Goal: Task Accomplishment & Management: Manage account settings

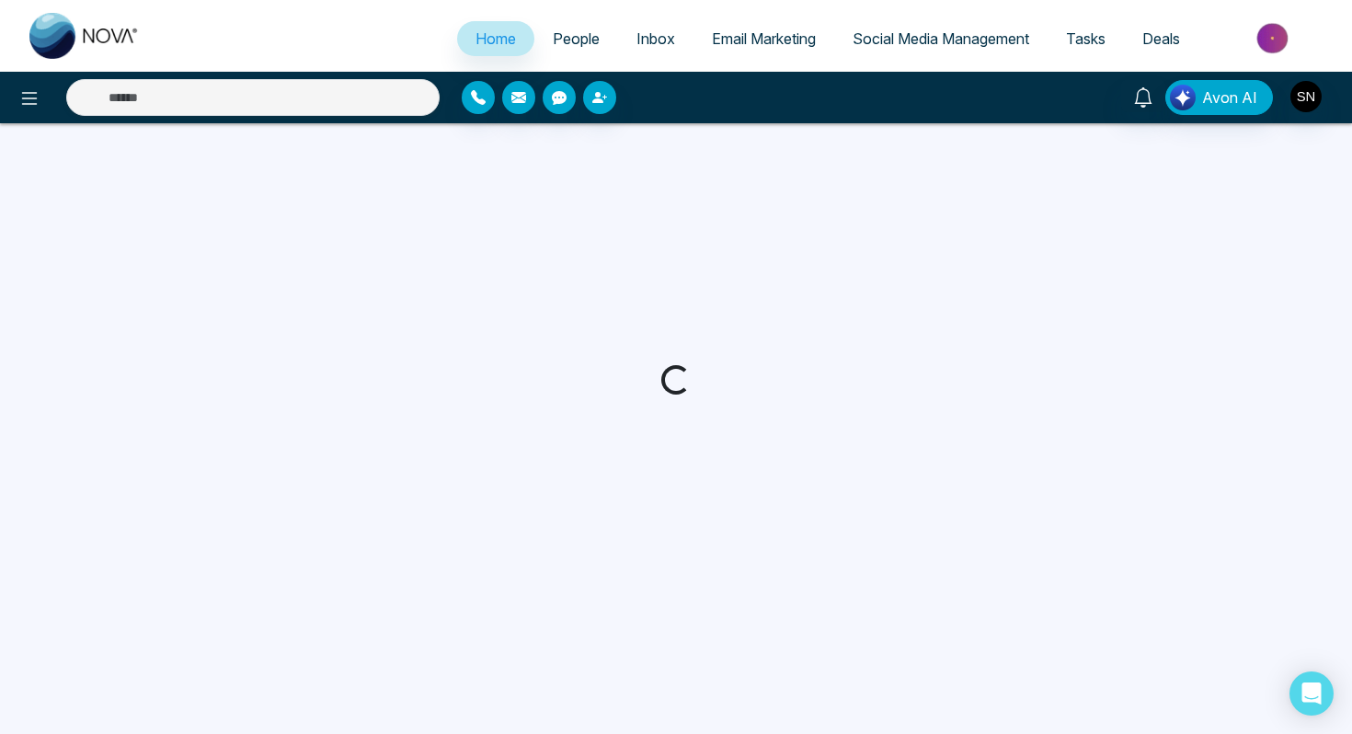
select select "*"
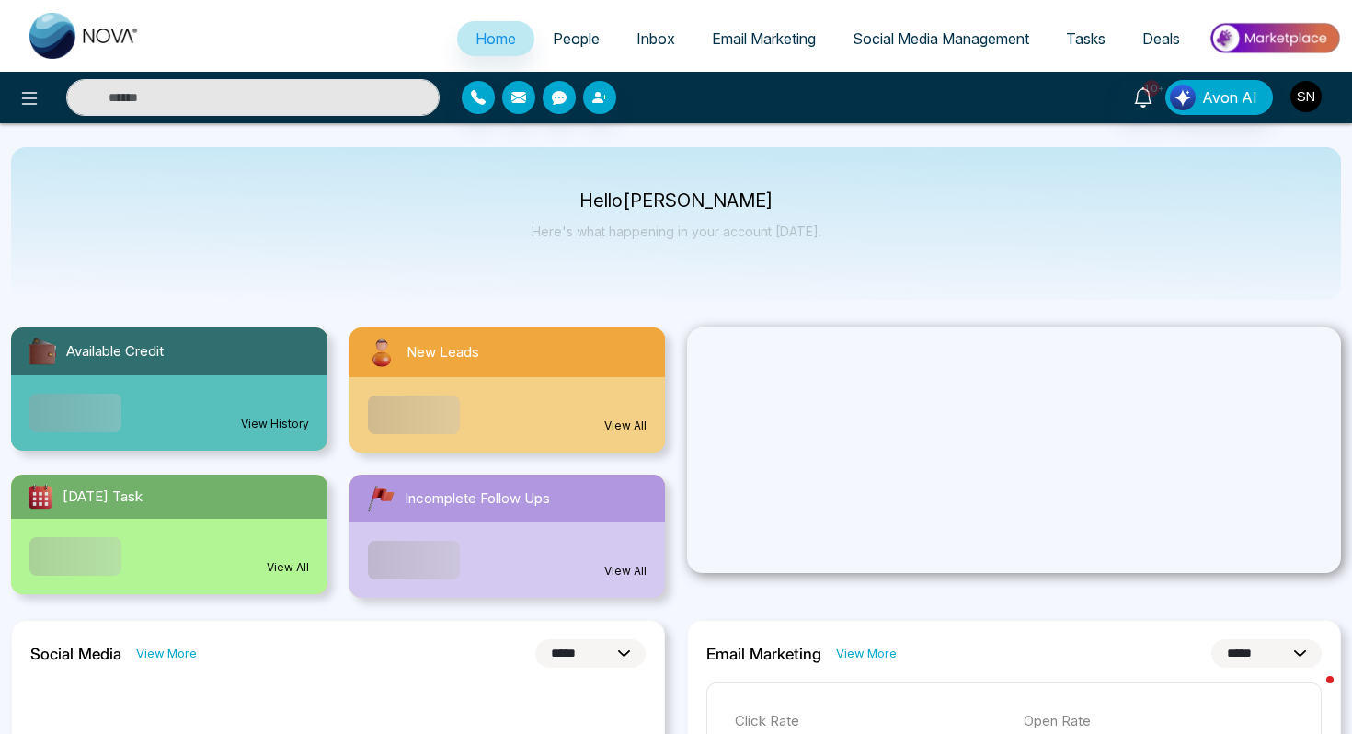
click at [1313, 95] on img "button" at bounding box center [1305, 96] width 31 height 31
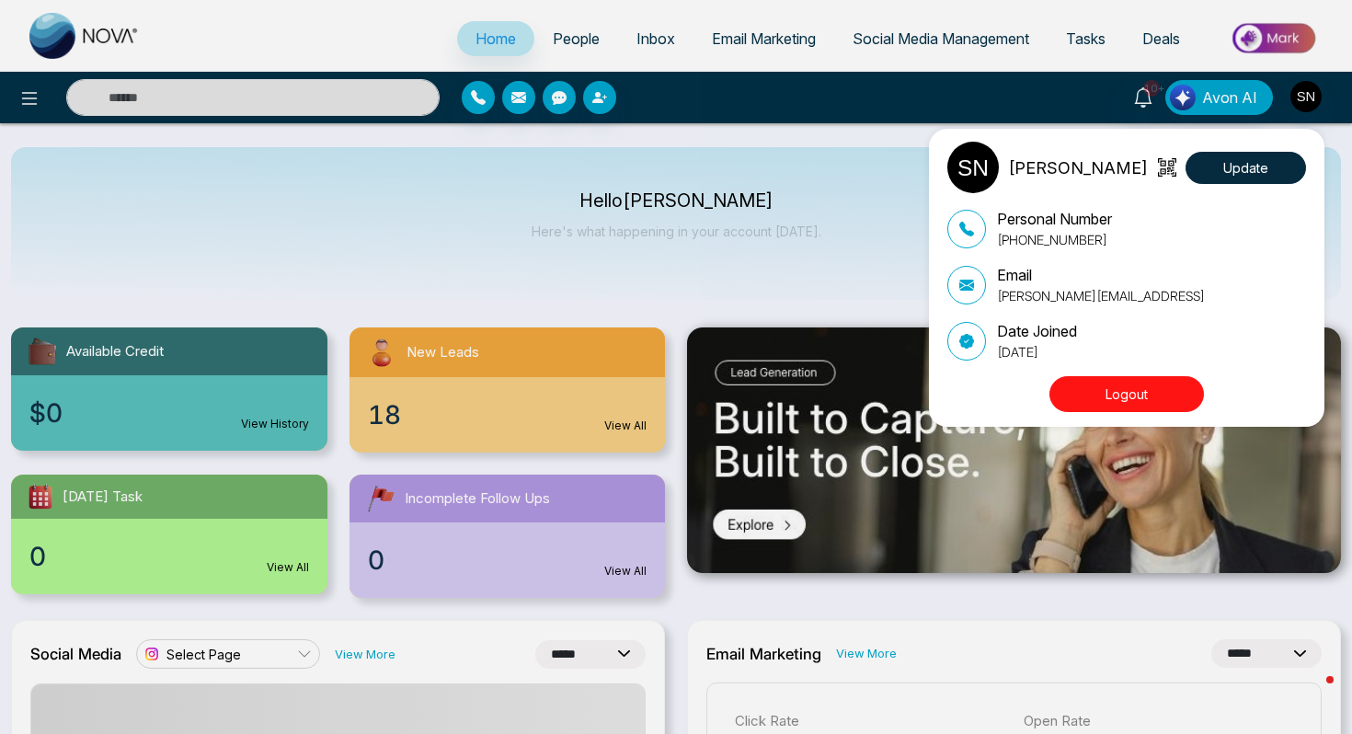
click at [1124, 405] on button "Logout" at bounding box center [1126, 394] width 154 height 36
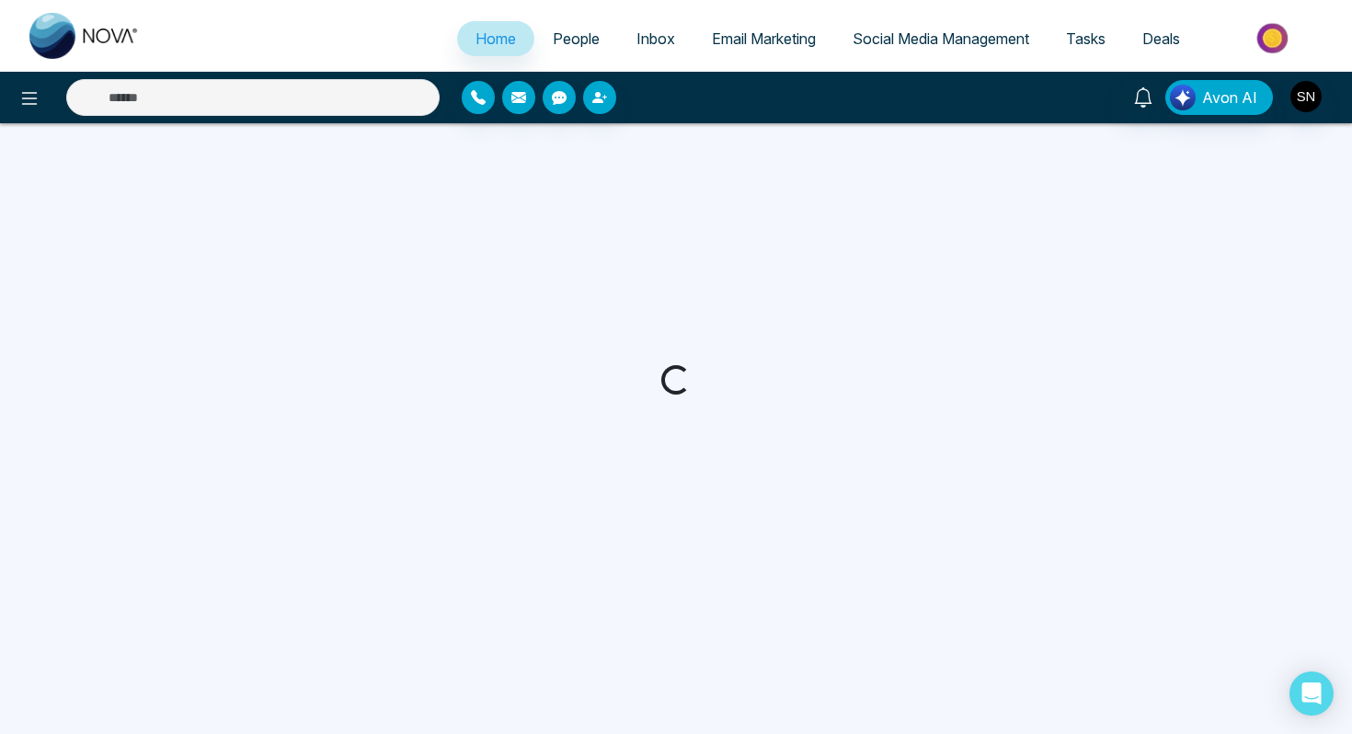
select select "*"
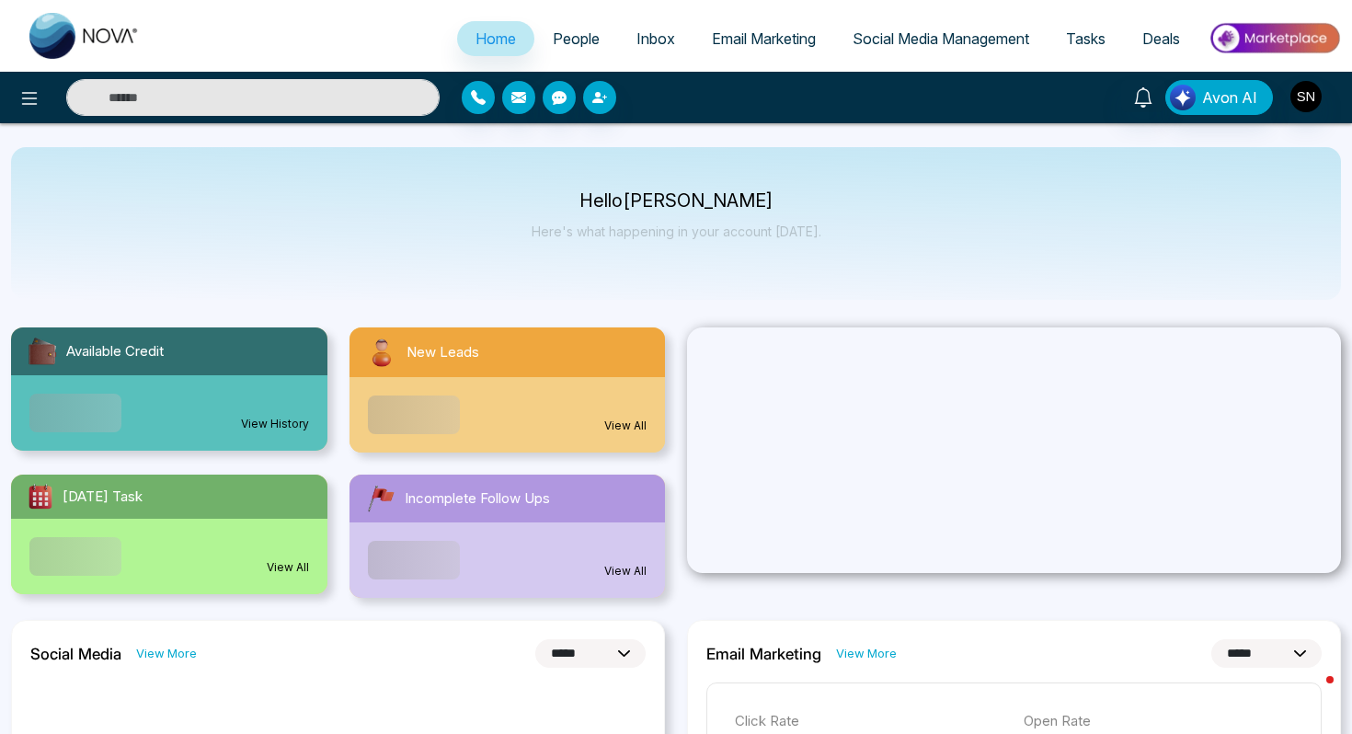
click at [349, 103] on input "text" at bounding box center [252, 97] width 373 height 37
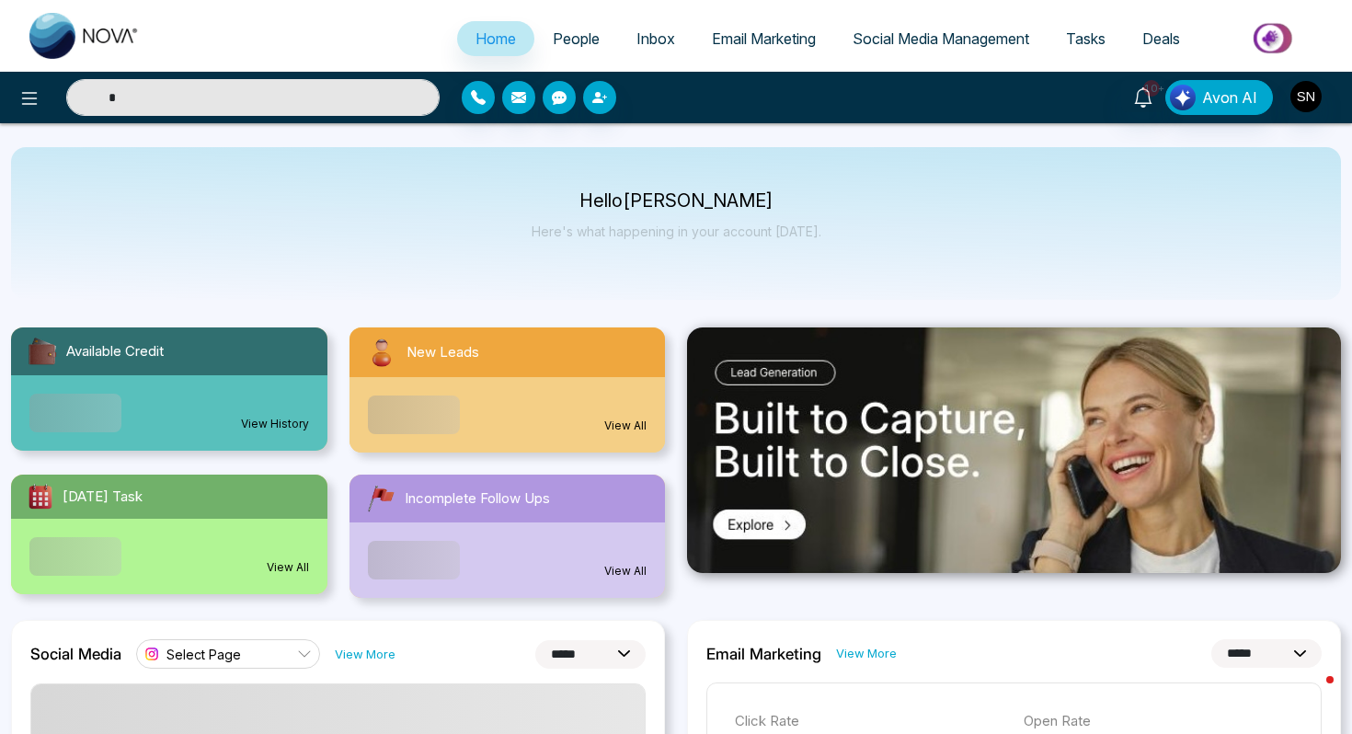
type input "*"
click at [553, 36] on span "People" at bounding box center [576, 38] width 47 height 18
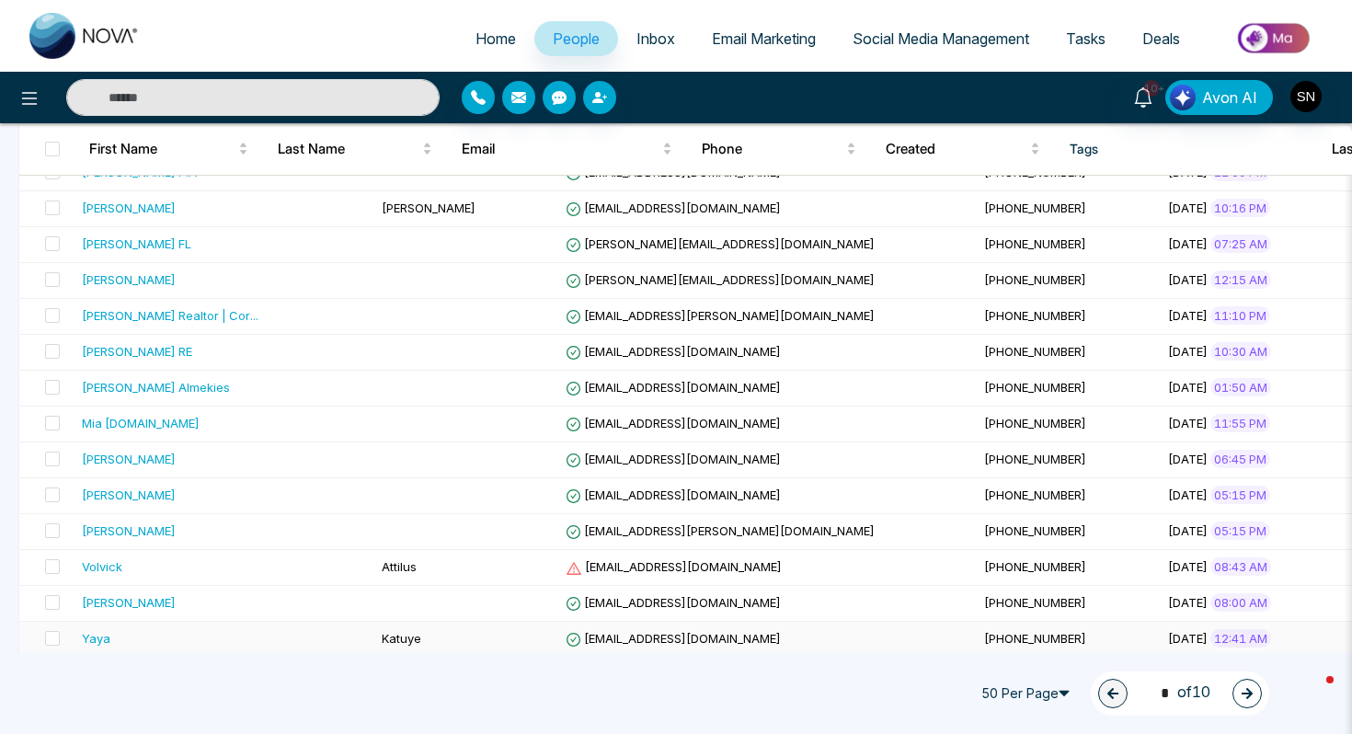
scroll to position [320, 0]
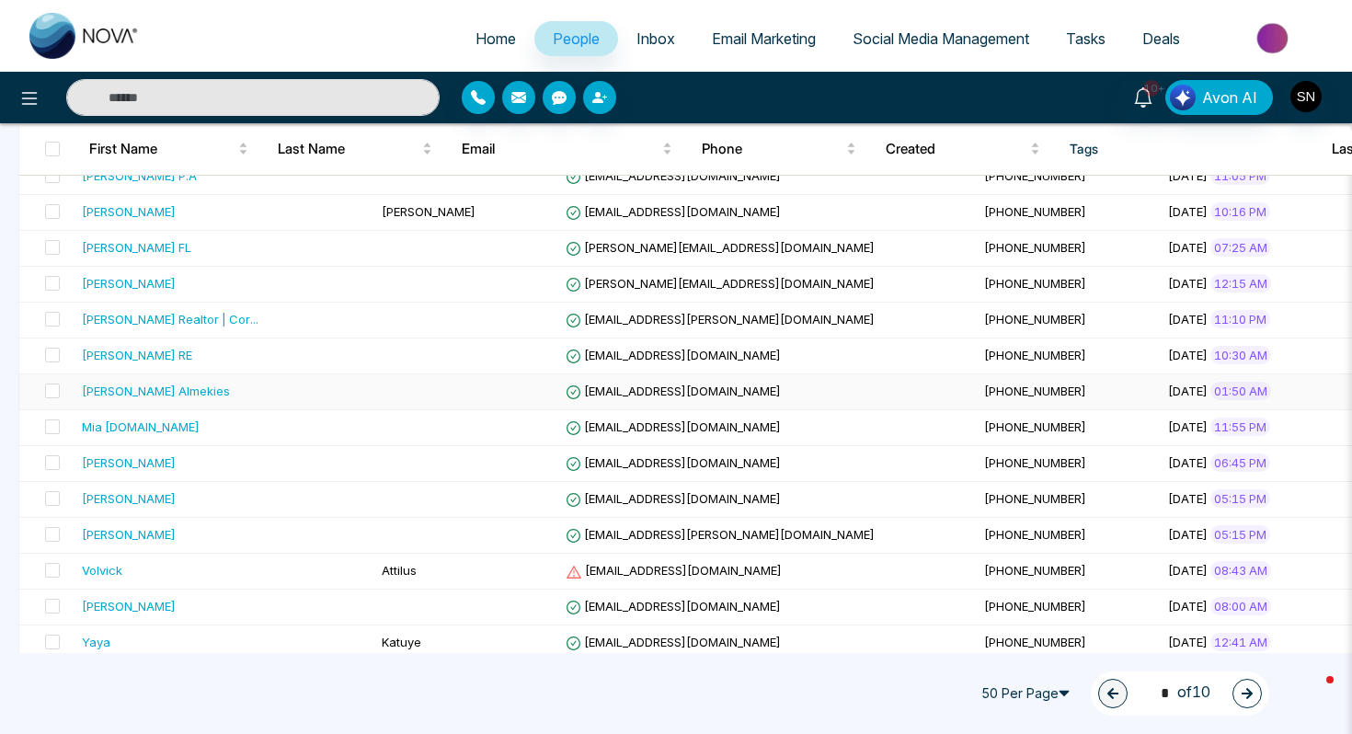
click at [258, 398] on td "Shir Levy Almekies" at bounding box center [224, 392] width 300 height 36
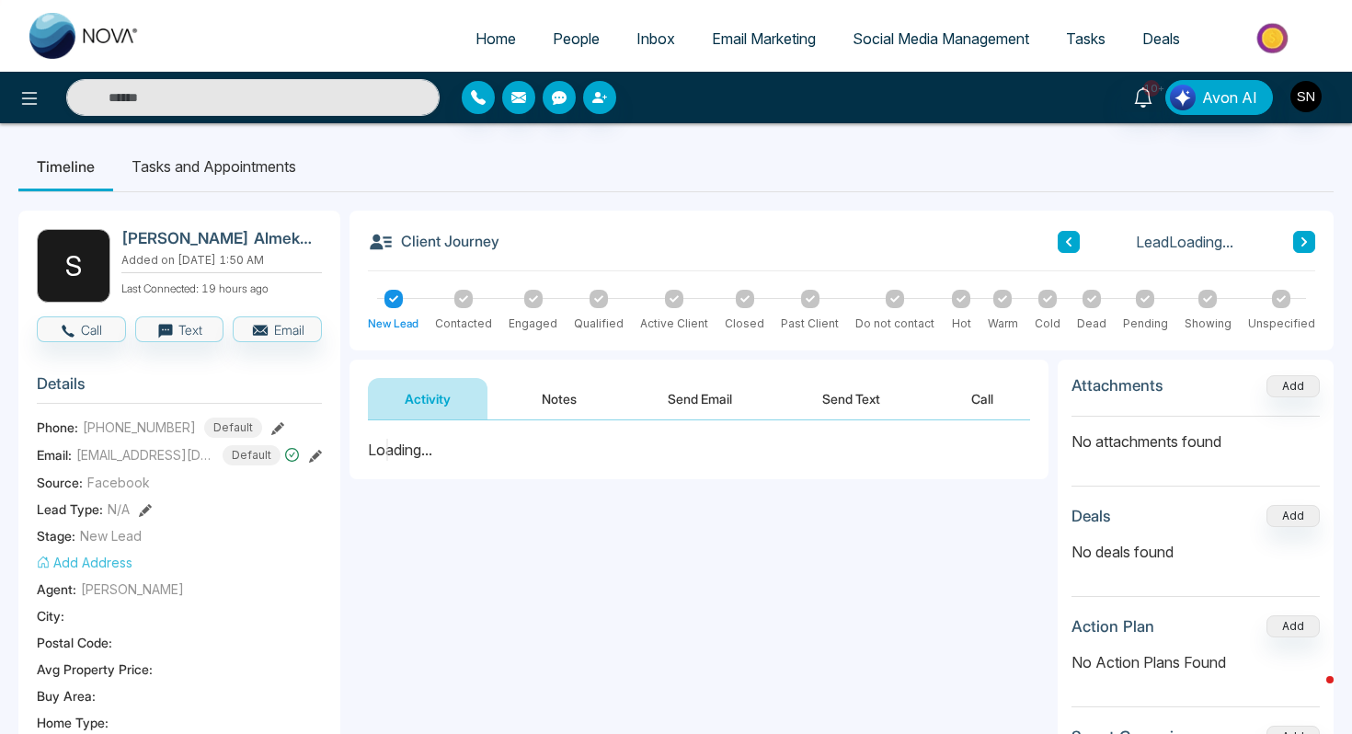
click at [349, 398] on div "Activity Notes Send Email Send Text Call" at bounding box center [698, 389] width 699 height 61
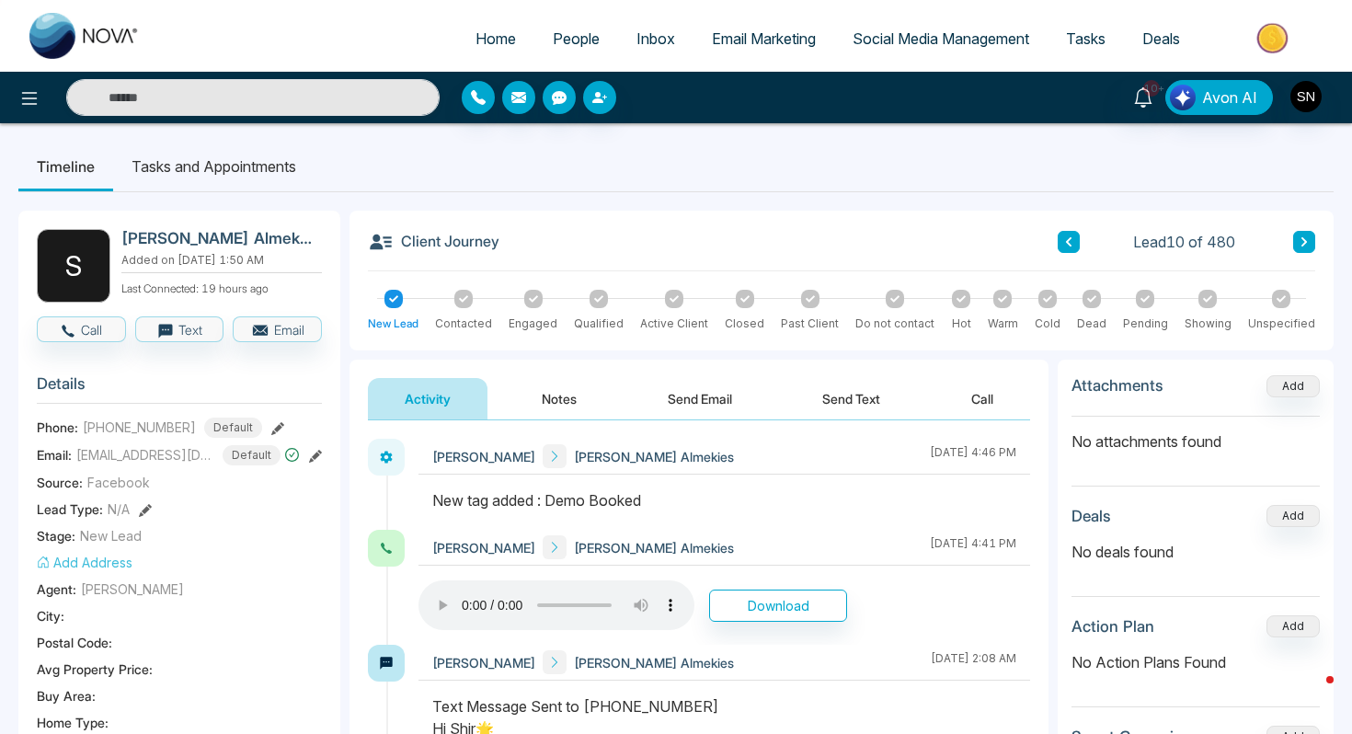
click at [574, 25] on link "People" at bounding box center [576, 38] width 84 height 35
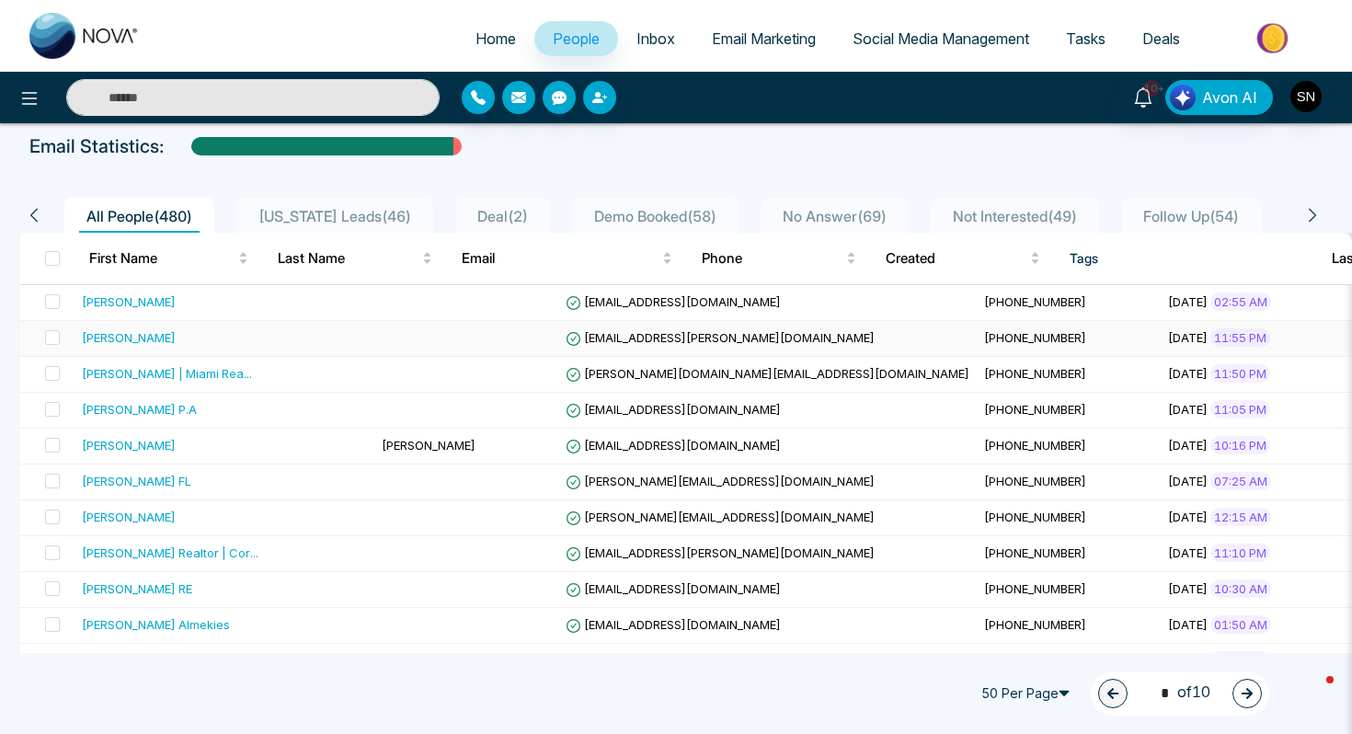
scroll to position [110, 0]
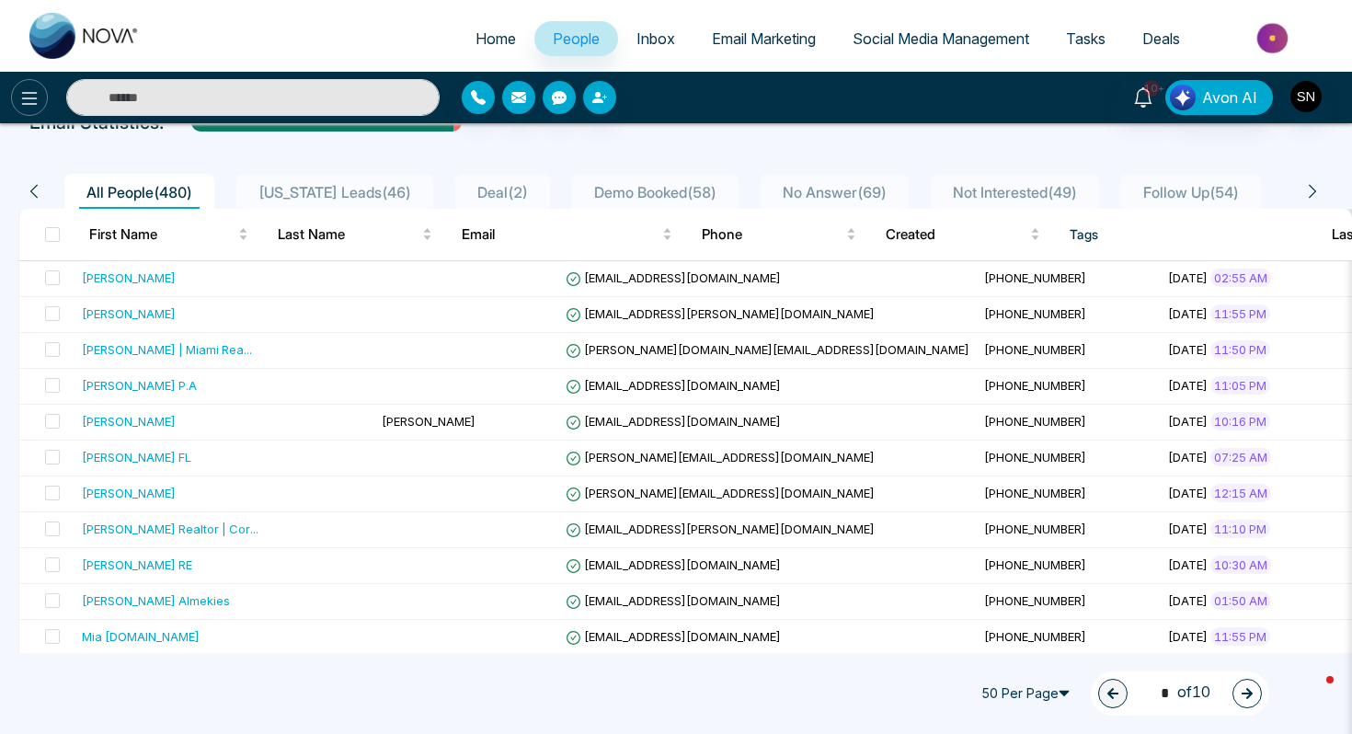
click at [28, 97] on icon at bounding box center [29, 98] width 22 height 22
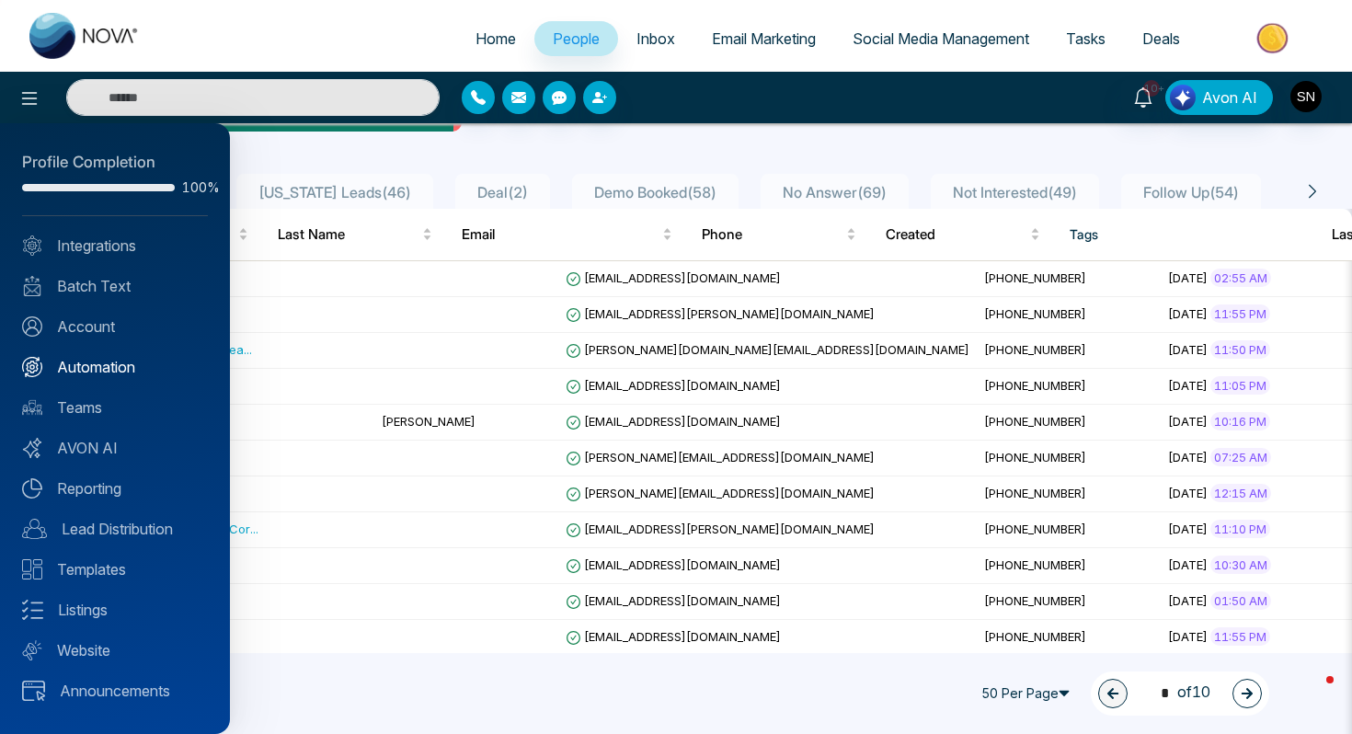
click at [96, 362] on link "Automation" at bounding box center [115, 367] width 186 height 22
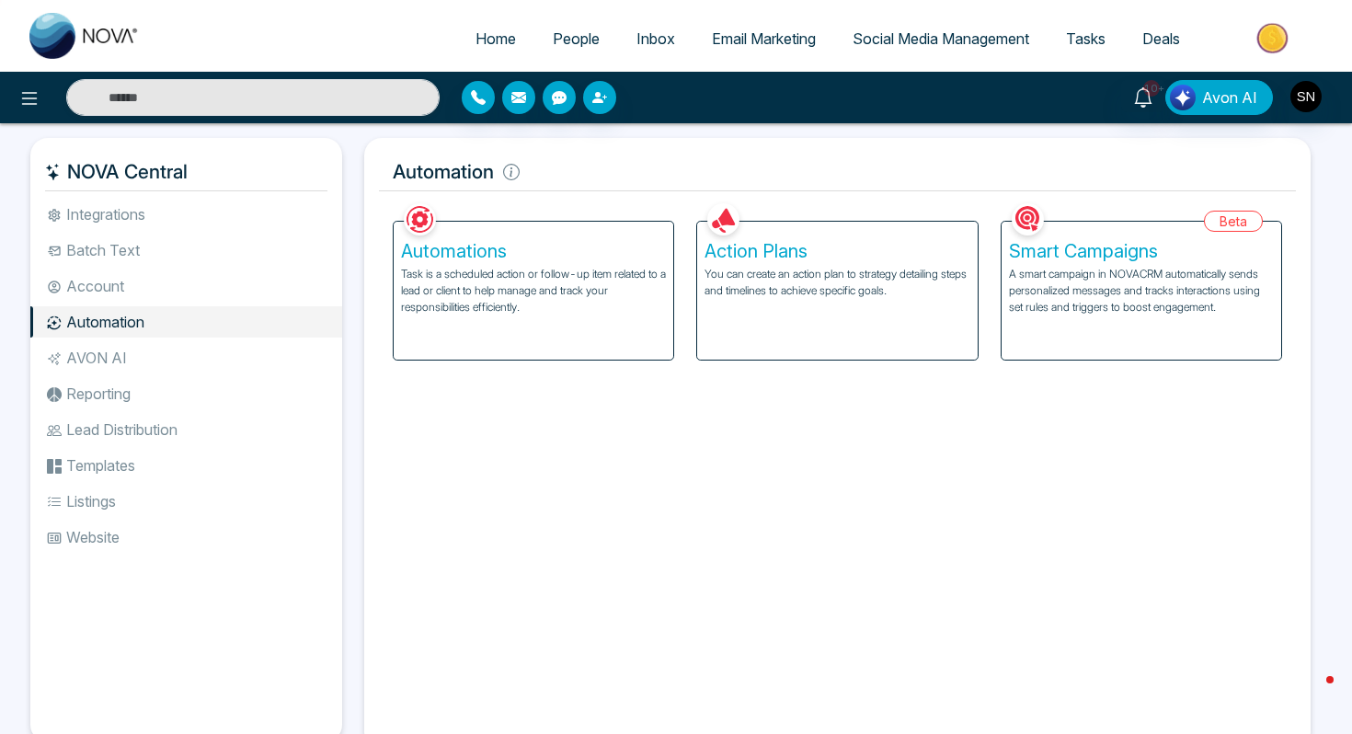
click at [761, 279] on p "You can create an action plan to strategy detailing steps and timelines to achi…" at bounding box center [836, 282] width 265 height 33
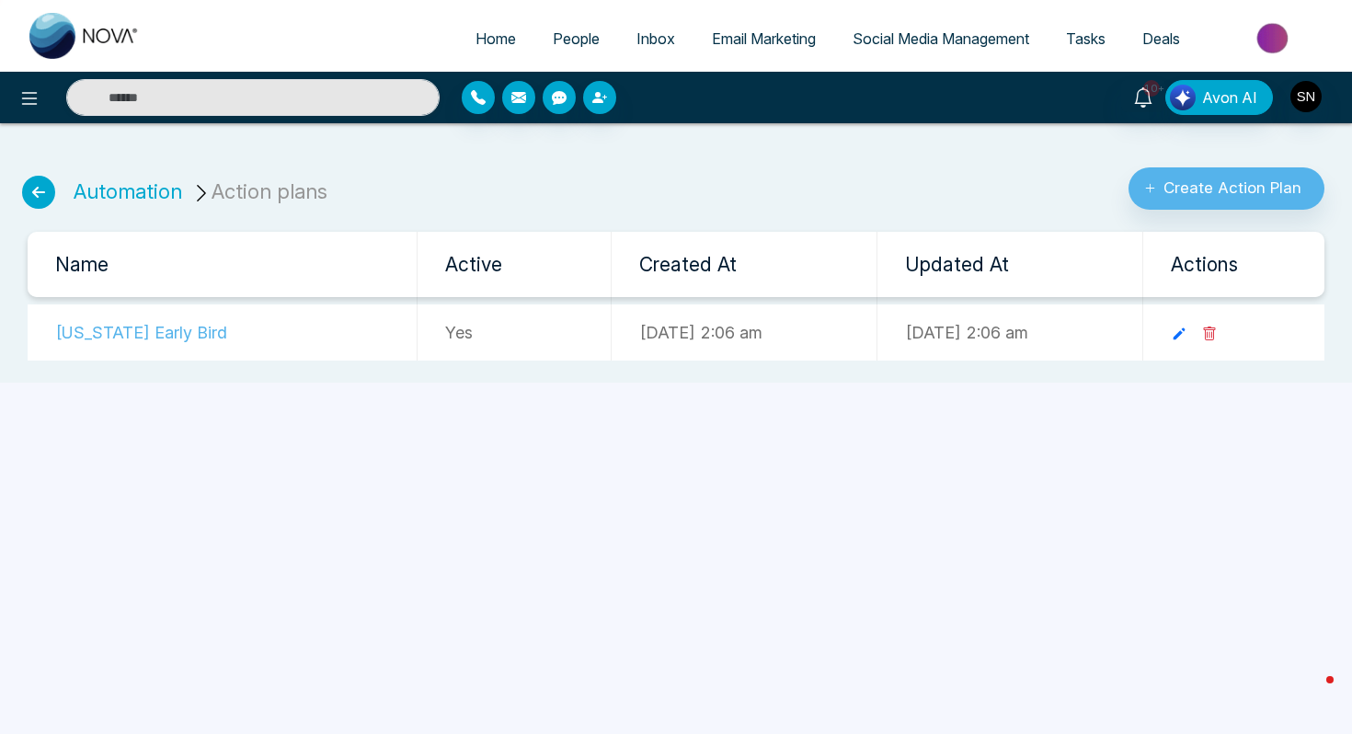
click at [46, 195] on icon at bounding box center [38, 192] width 33 height 33
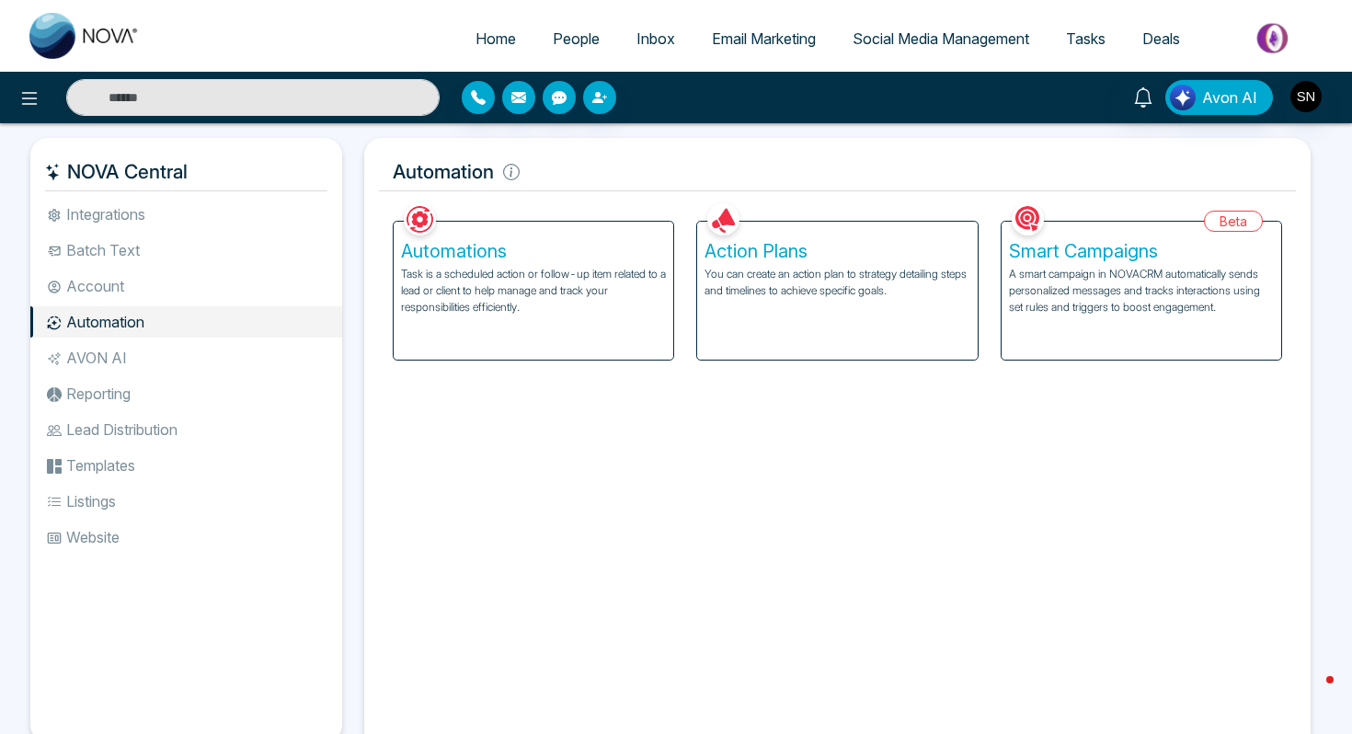
click at [500, 250] on h5 "Automations" at bounding box center [533, 251] width 265 height 22
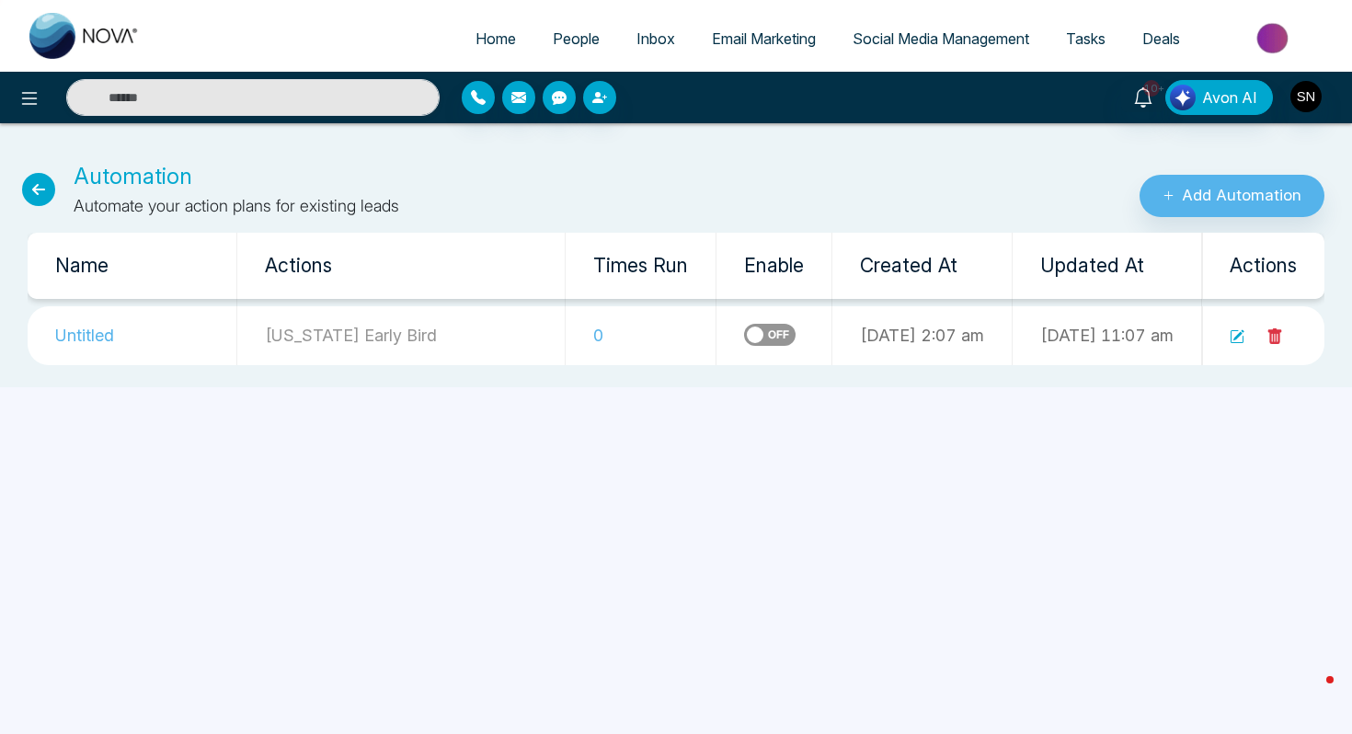
click at [1236, 334] on icon at bounding box center [1236, 336] width 15 height 15
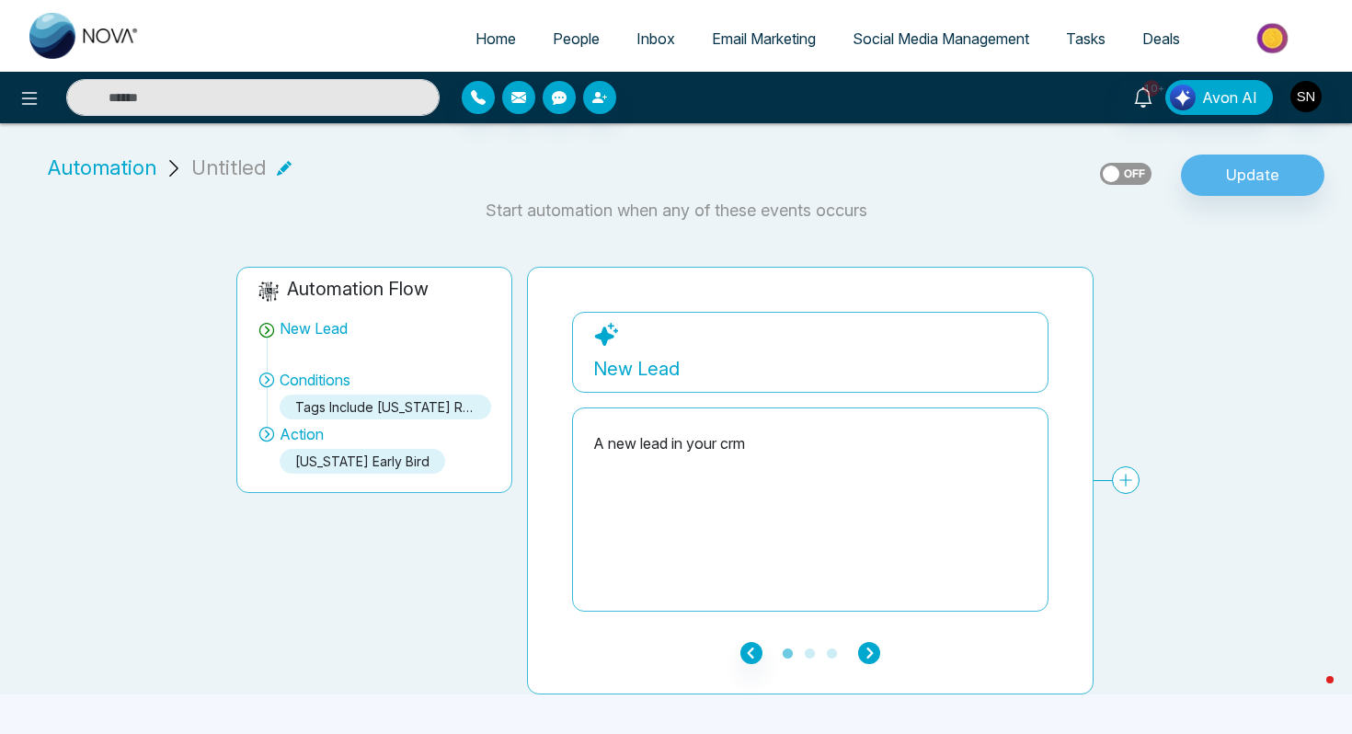
click at [864, 649] on icon "button" at bounding box center [869, 653] width 22 height 22
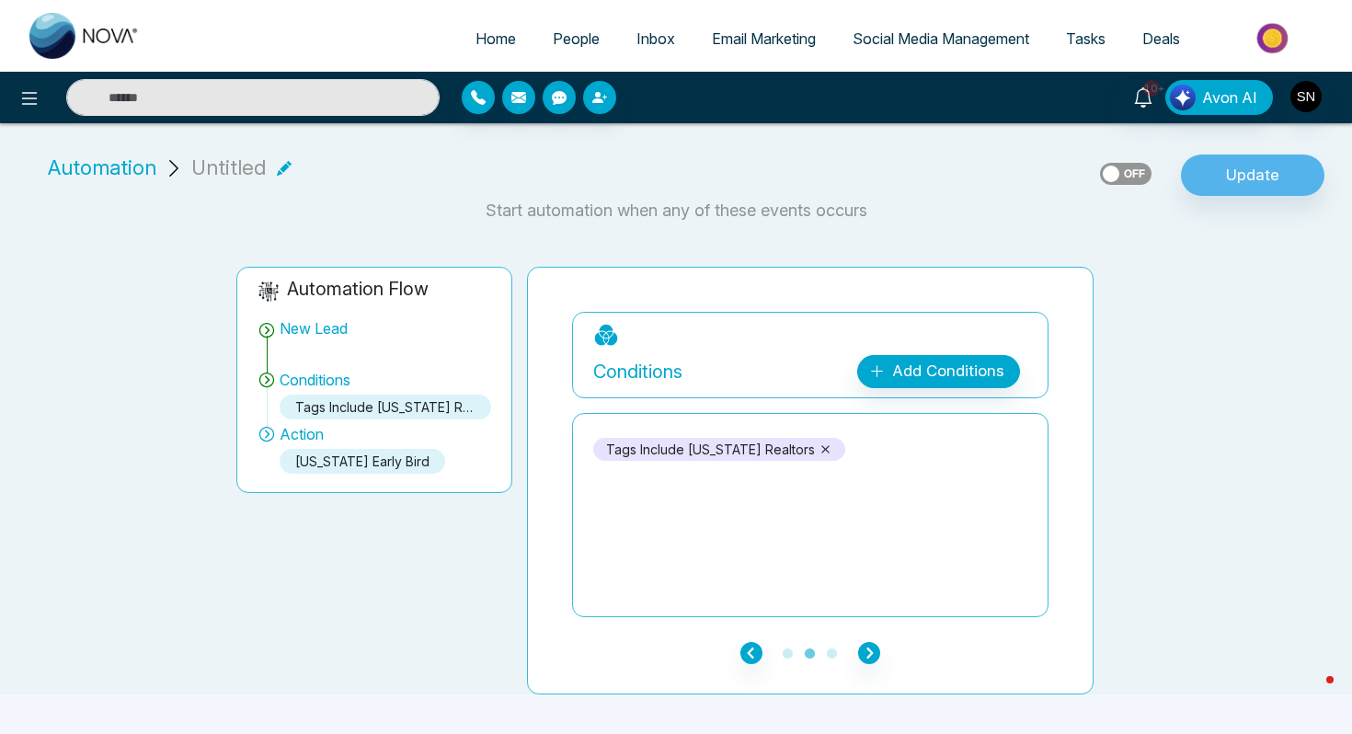
click at [558, 30] on span "People" at bounding box center [576, 38] width 47 height 18
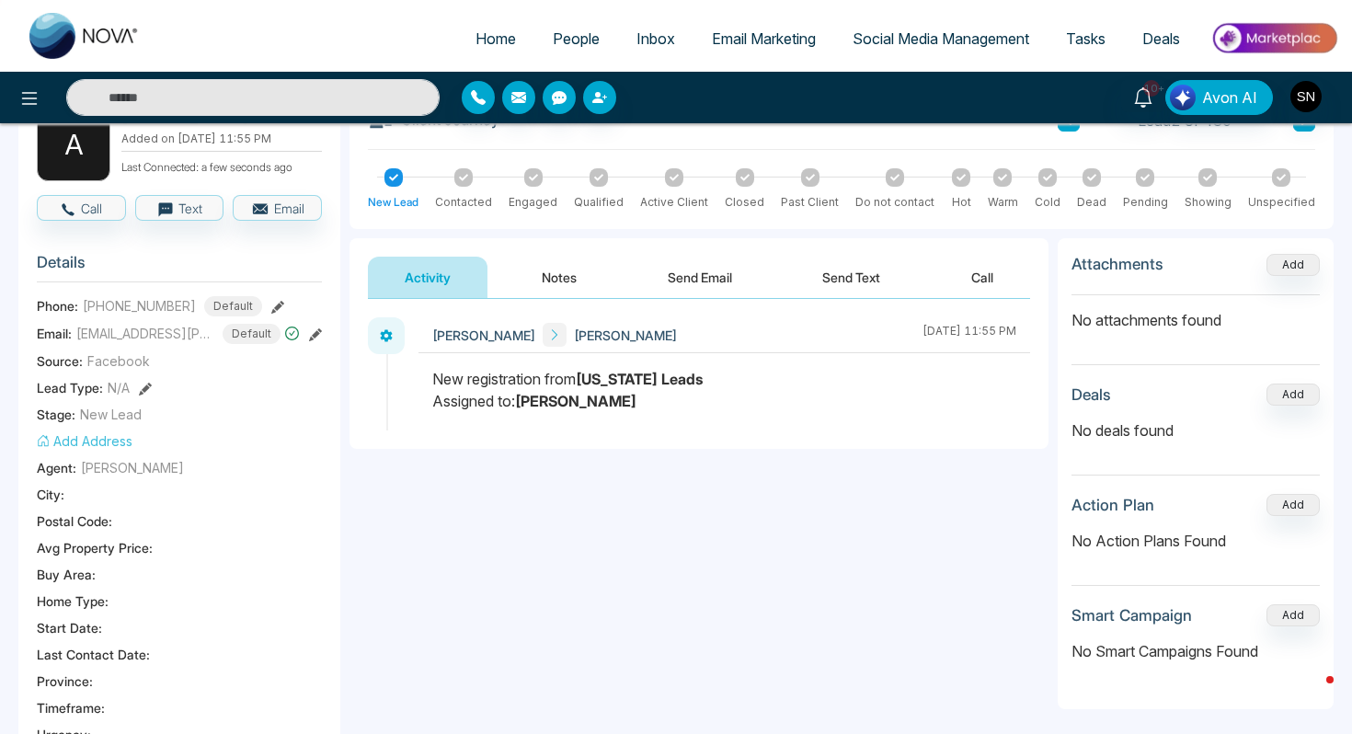
scroll to position [120, 0]
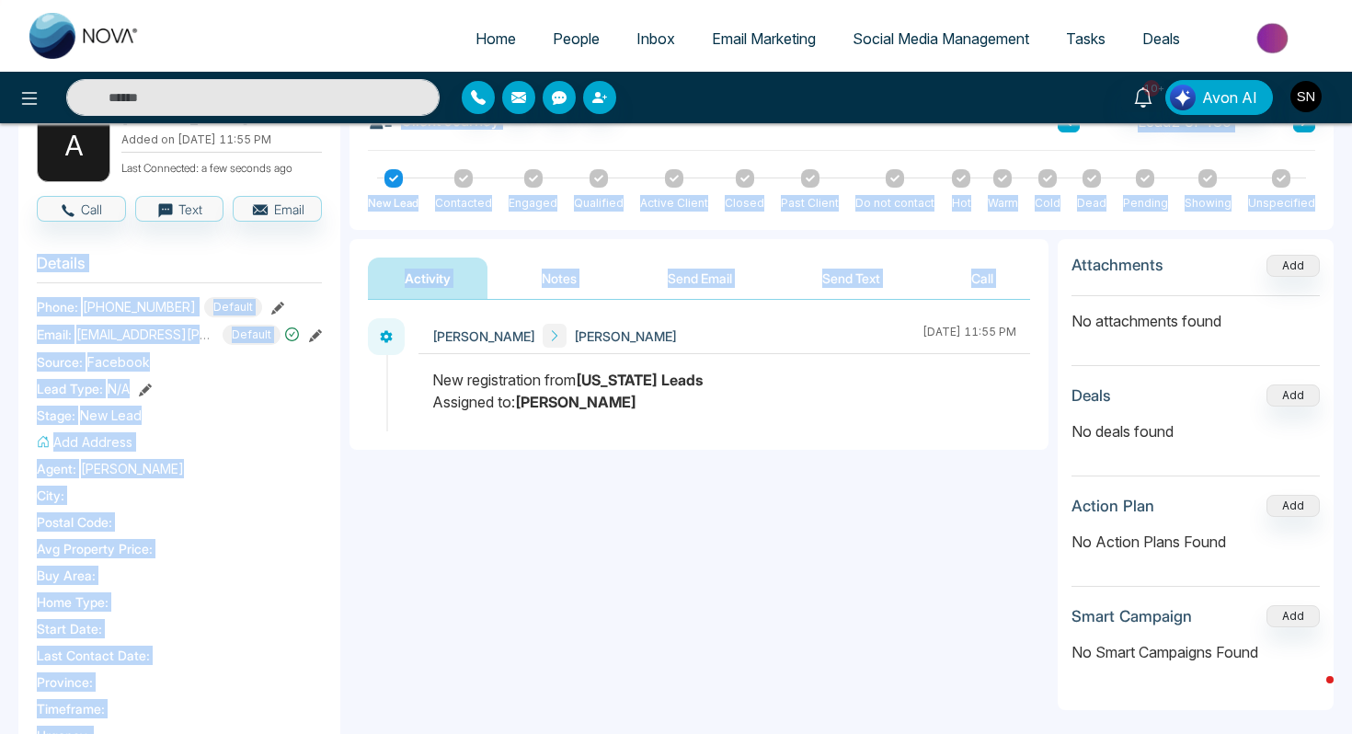
drag, startPoint x: 384, startPoint y: 320, endPoint x: 227, endPoint y: 154, distance: 228.3
click at [227, 167] on div "A Anastasya Delgado Added on August 11 2025 | 11:55 PM Last Connected: a few se…" at bounding box center [675, 682] width 1315 height 1221
click at [496, 37] on span "Home" at bounding box center [495, 38] width 40 height 18
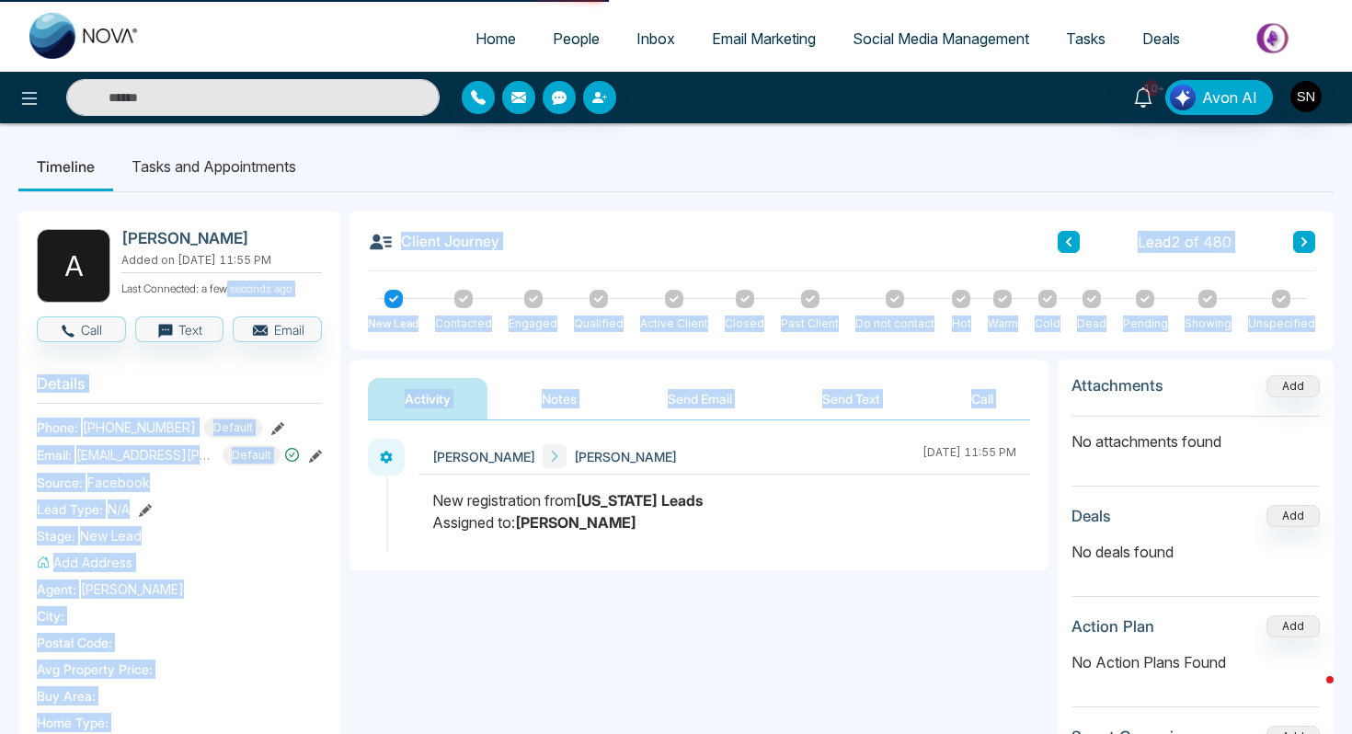
select select "*"
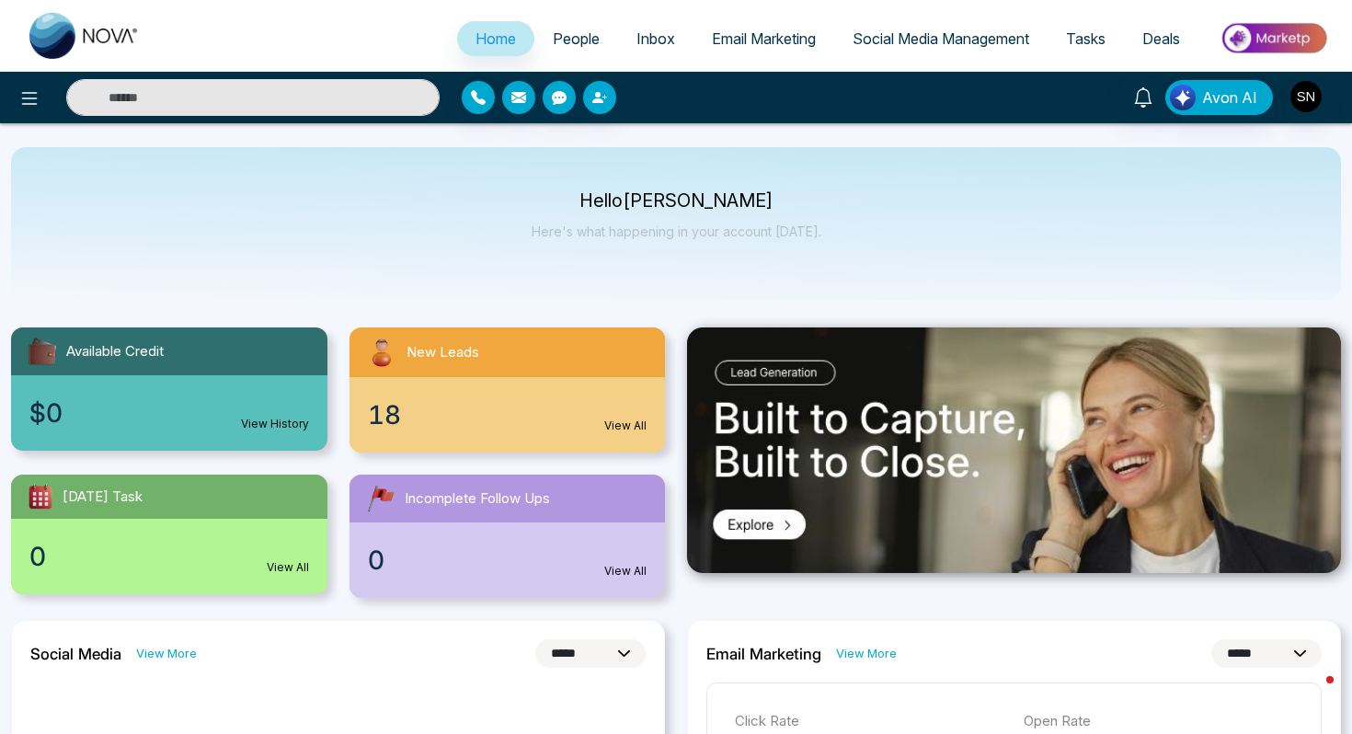
click at [555, 40] on span "People" at bounding box center [576, 38] width 47 height 18
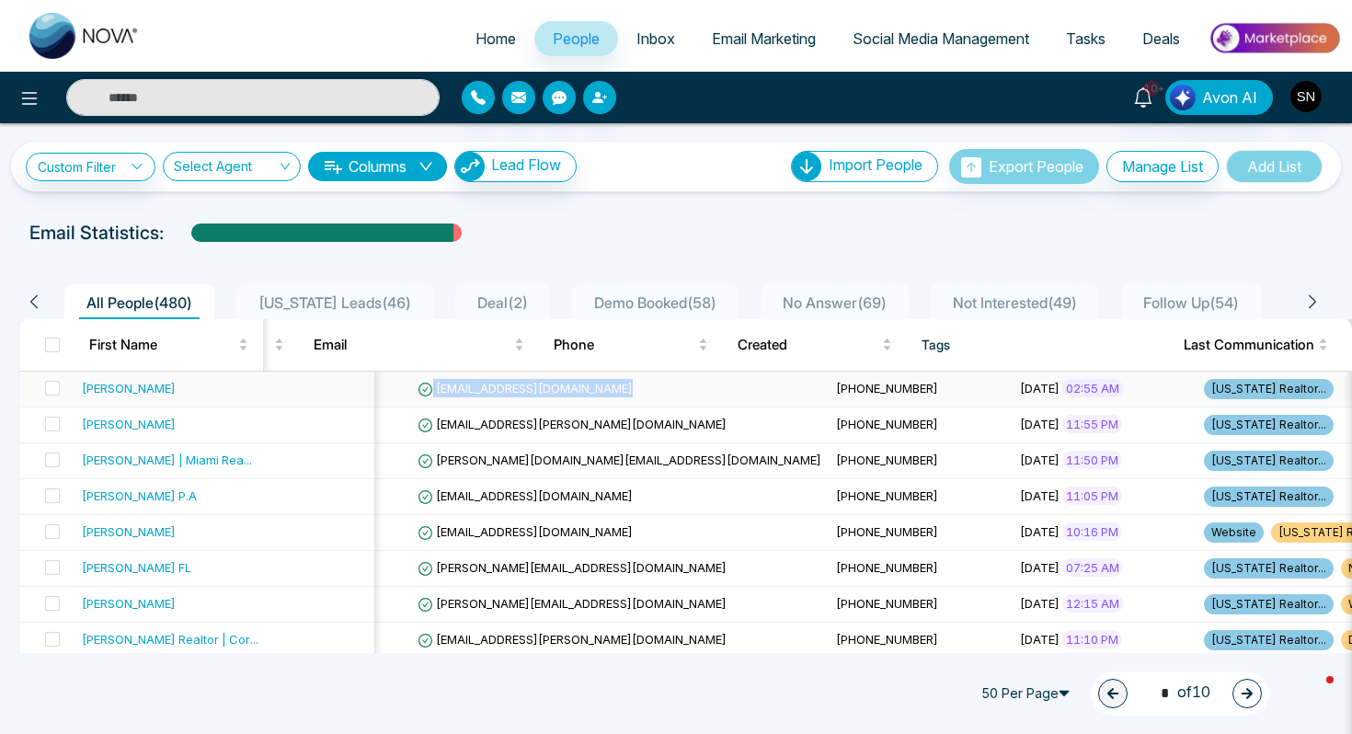
drag, startPoint x: 320, startPoint y: 387, endPoint x: 526, endPoint y: 391, distance: 206.0
click at [526, 391] on td "Estrellamoreno1999@gmail.com" at bounding box center [619, 389] width 418 height 36
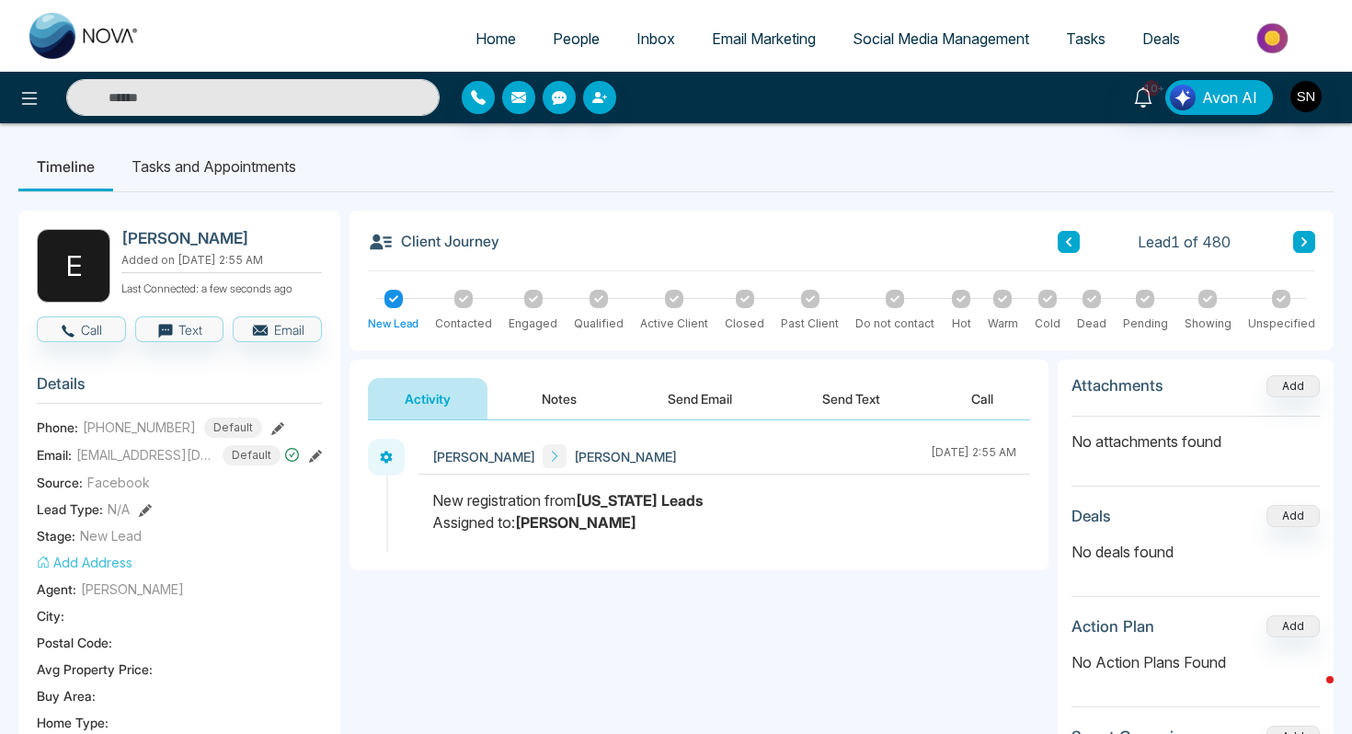
drag, startPoint x: 121, startPoint y: 239, endPoint x: 233, endPoint y: 237, distance: 111.3
click at [234, 237] on h2 "Estrella Moreno" at bounding box center [217, 238] width 193 height 18
copy h2 "Estrella Moreno"
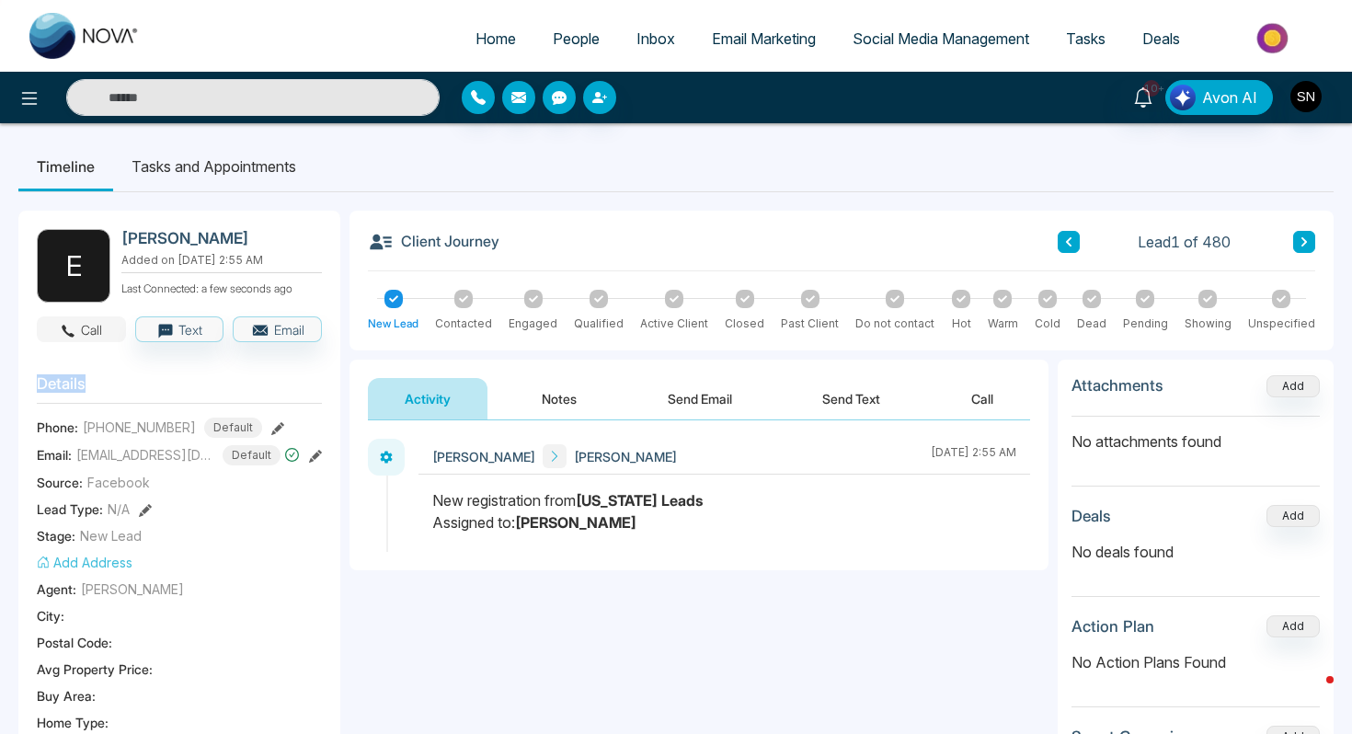
click at [104, 326] on button "Call" at bounding box center [81, 329] width 89 height 26
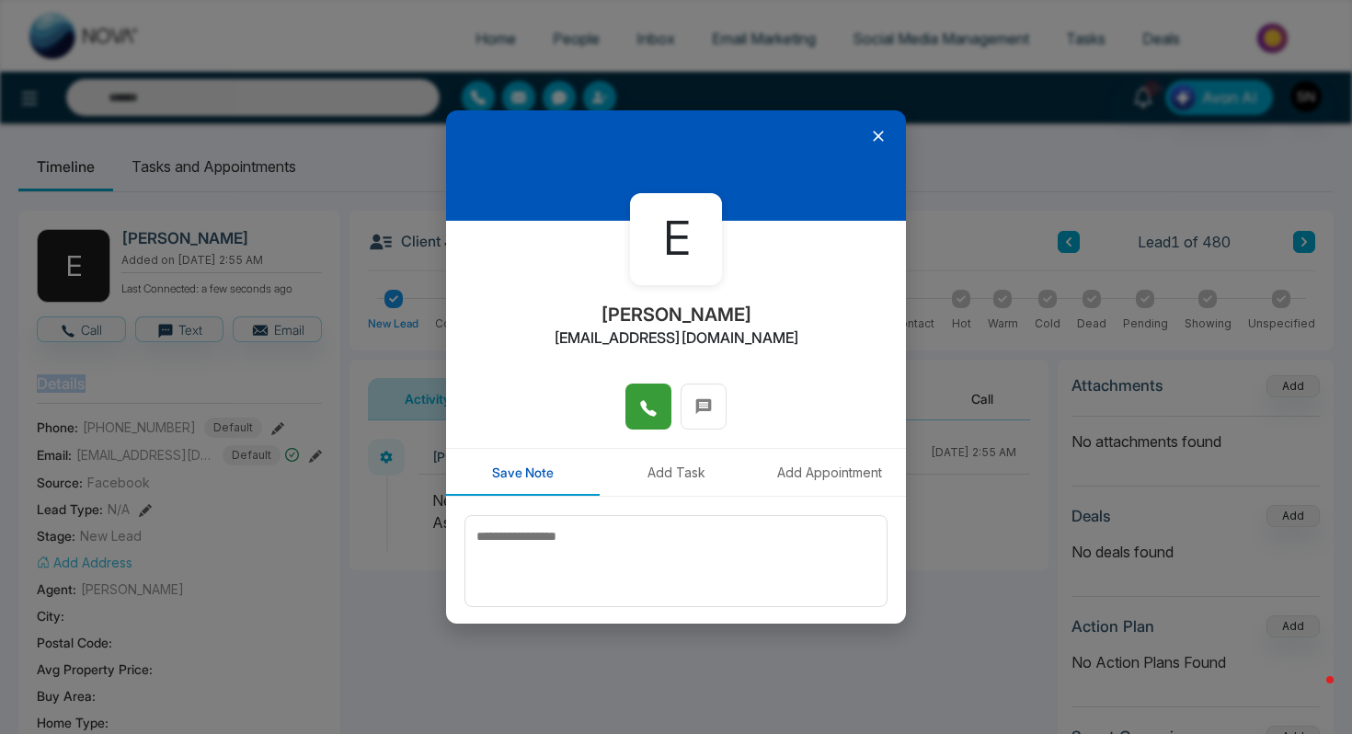
click at [652, 418] on span at bounding box center [648, 407] width 18 height 28
click at [930, 90] on div "E Estrella Moreno Estrellamoreno1999@gmail.com Save Note Add Task Add Appointme…" at bounding box center [676, 367] width 1352 height 734
click at [628, 406] on button at bounding box center [648, 406] width 46 height 46
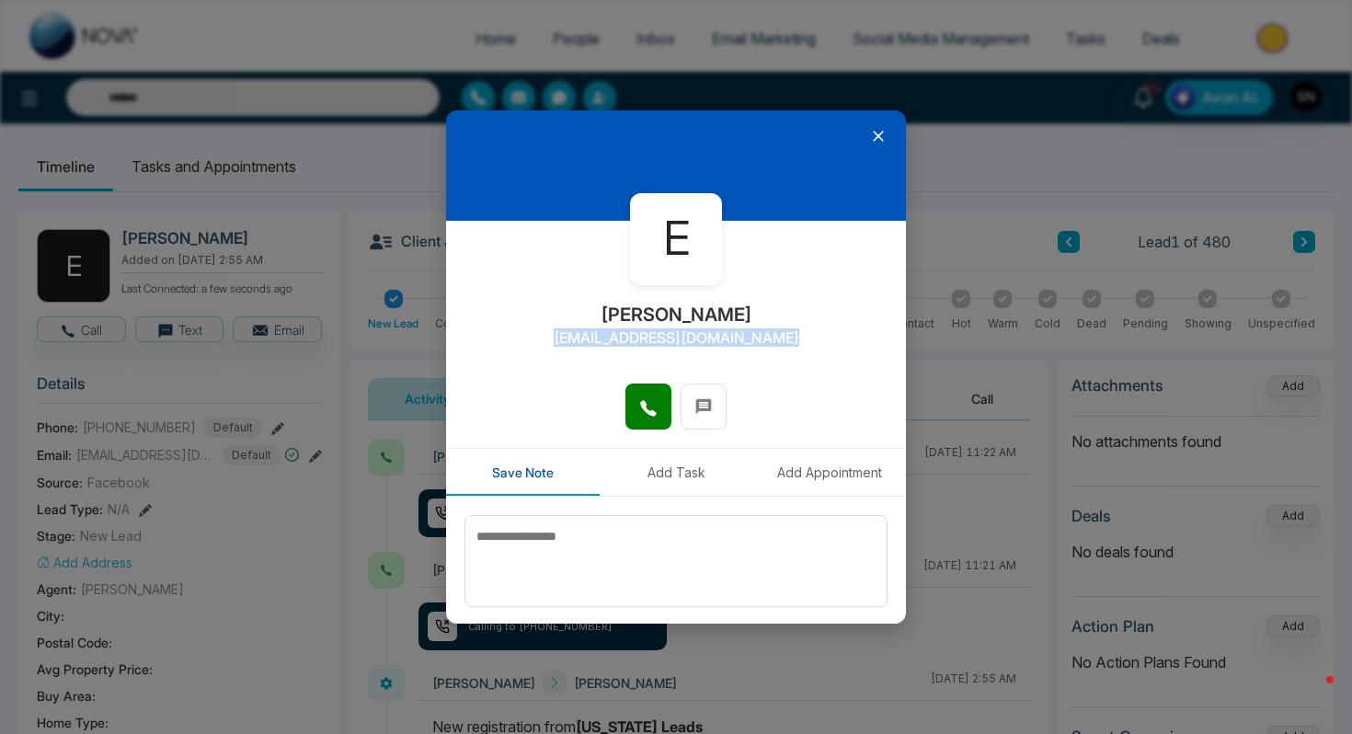
drag, startPoint x: 558, startPoint y: 338, endPoint x: 788, endPoint y: 343, distance: 229.9
click at [788, 343] on div "E Estrella Moreno Estrellamoreno1999@gmail.com" at bounding box center [676, 302] width 460 height 163
copy h2 "Estrellamoreno1999@gmail.com"
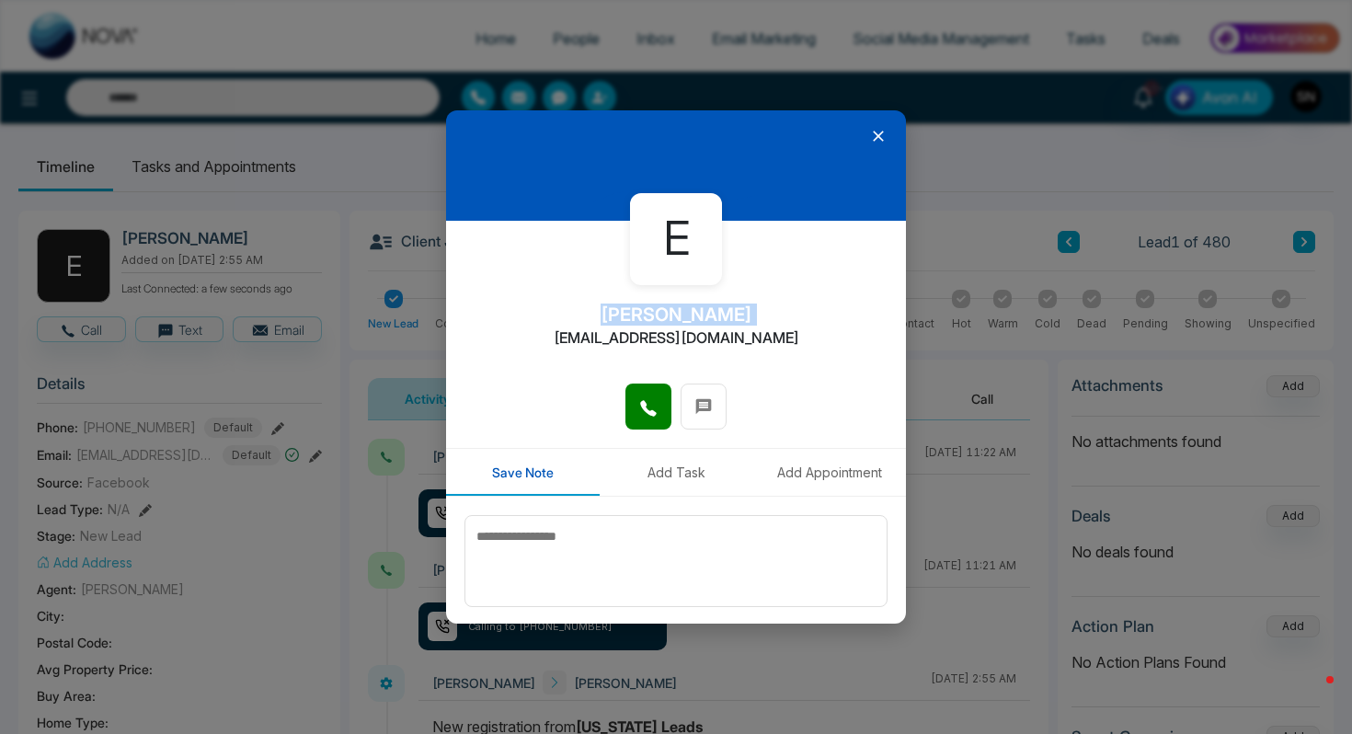
drag, startPoint x: 609, startPoint y: 313, endPoint x: 765, endPoint y: 309, distance: 156.3
click at [765, 309] on div "E Estrella Moreno Estrellamoreno1999@gmail.com" at bounding box center [676, 302] width 460 height 163
copy h2 "Estrella Moreno"
click at [865, 145] on div at bounding box center [676, 165] width 460 height 110
click at [882, 139] on icon at bounding box center [878, 136] width 11 height 11
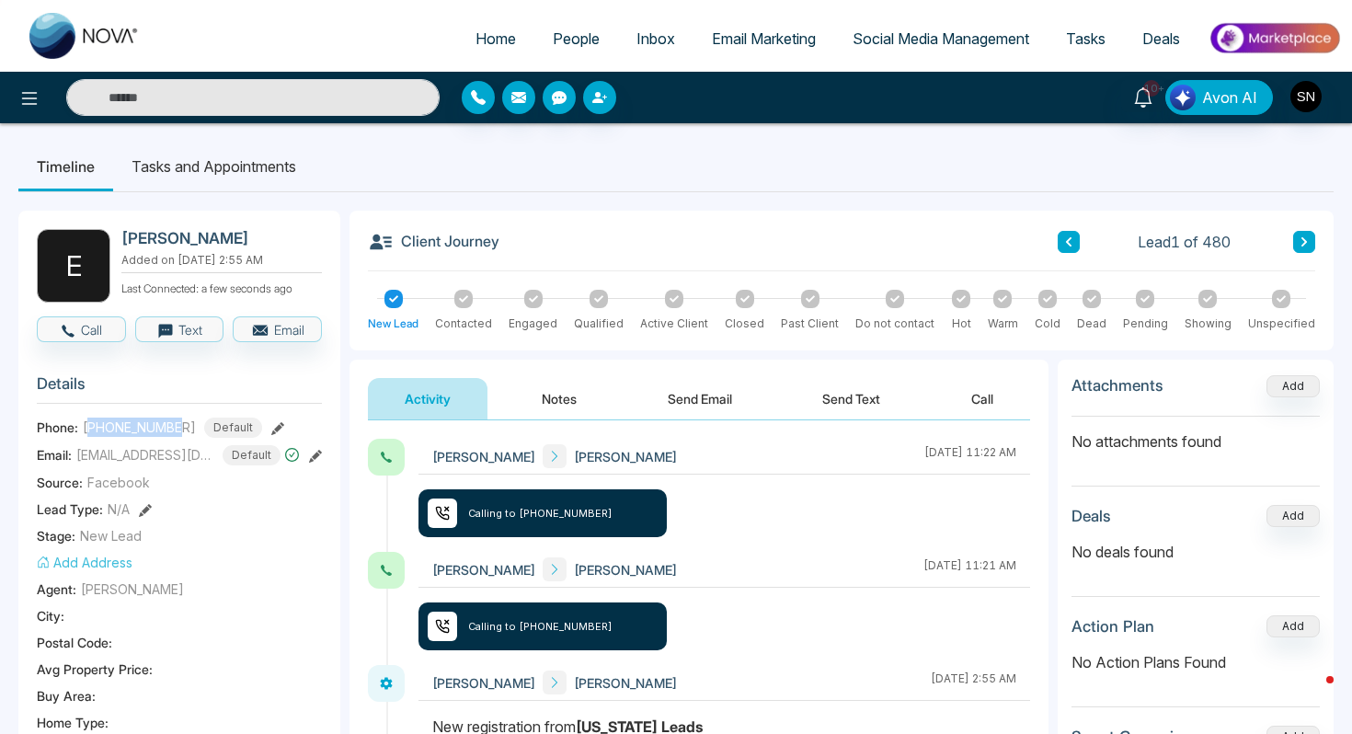
drag, startPoint x: 86, startPoint y: 418, endPoint x: 179, endPoint y: 419, distance: 92.9
click at [179, 419] on span "+17863024310" at bounding box center [139, 426] width 113 height 19
copy span "17863024310"
click at [569, 44] on span "People" at bounding box center [576, 38] width 47 height 18
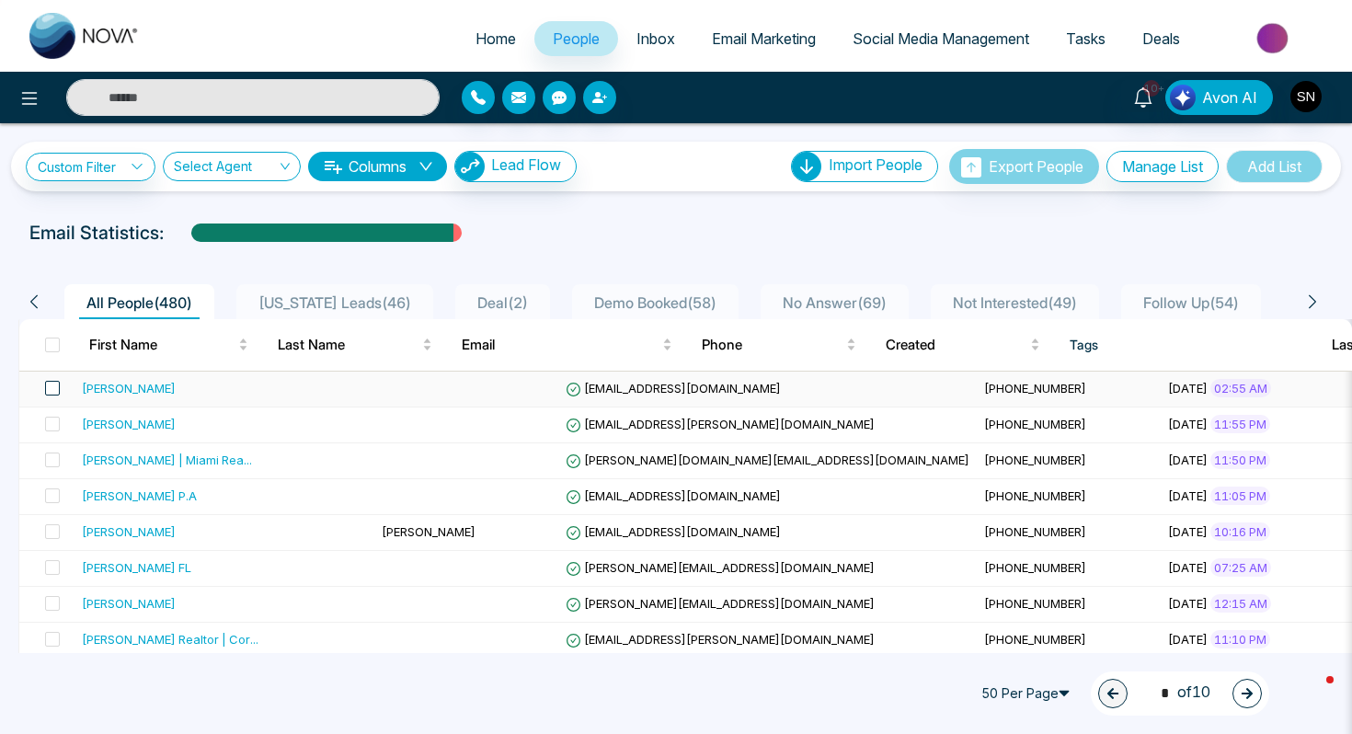
click at [50, 386] on span at bounding box center [52, 388] width 15 height 15
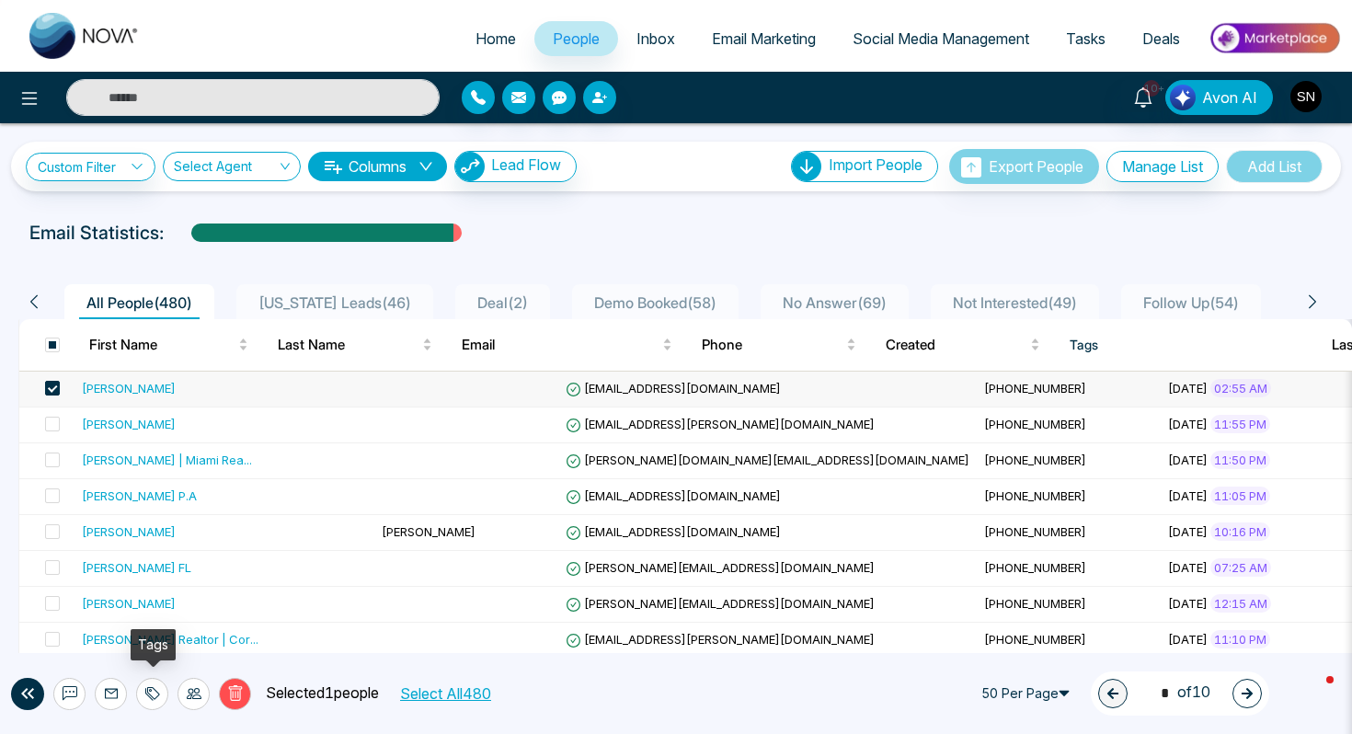
click at [154, 691] on icon at bounding box center [152, 693] width 15 height 15
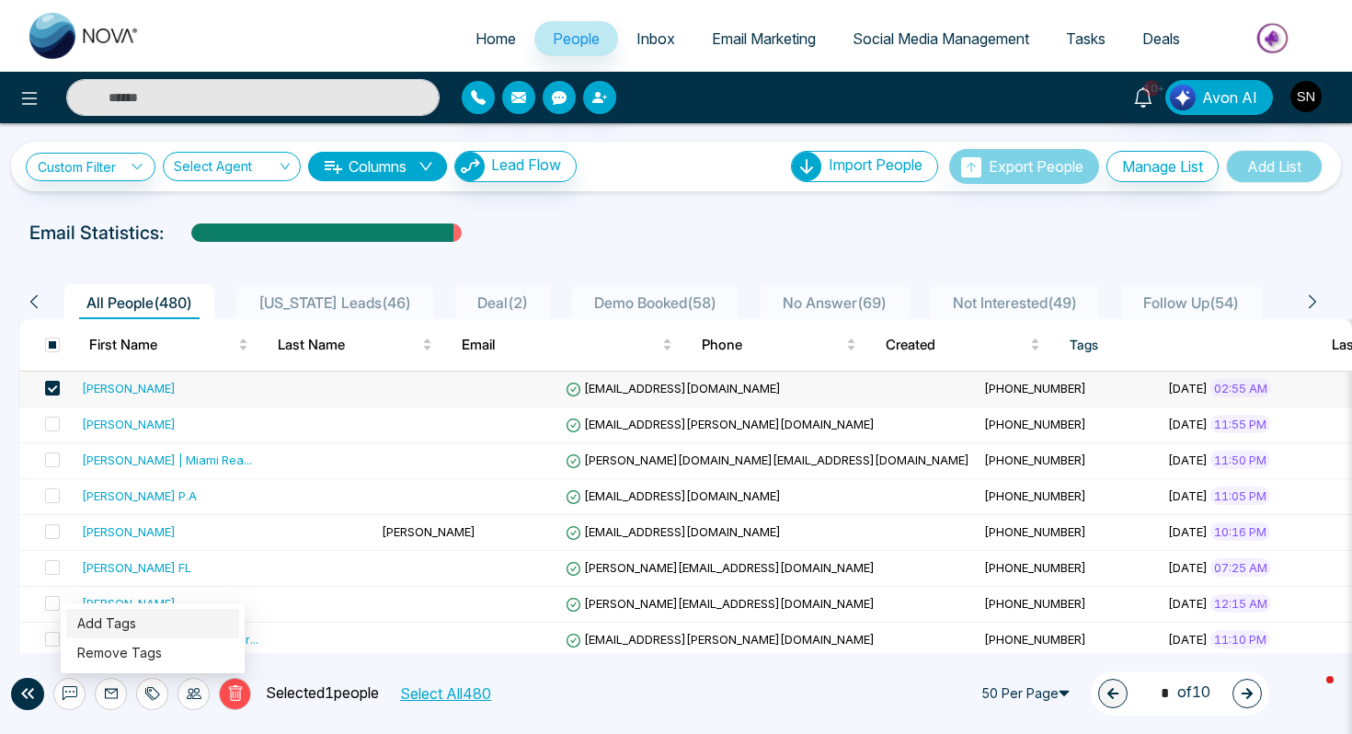
click at [136, 615] on link "Add Tags" at bounding box center [106, 623] width 59 height 16
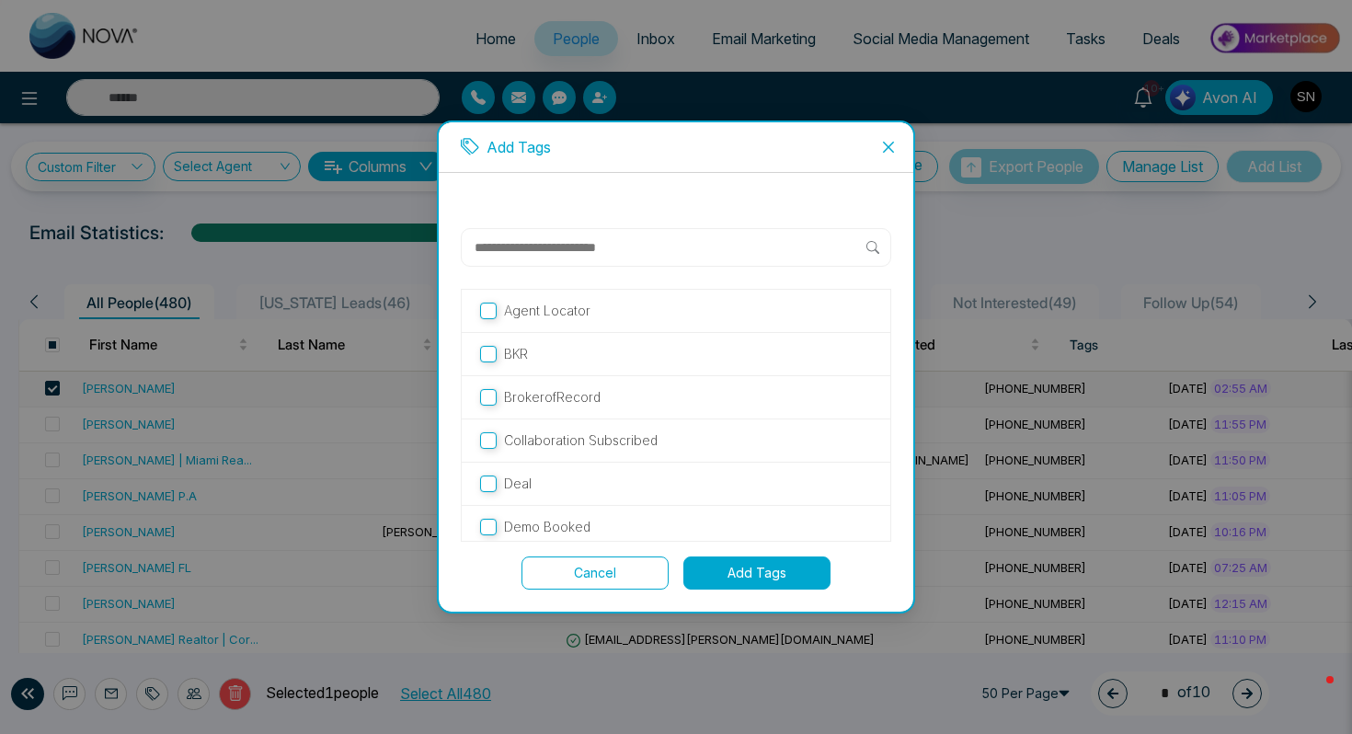
click at [597, 240] on input "text" at bounding box center [670, 247] width 394 height 22
type input "**********"
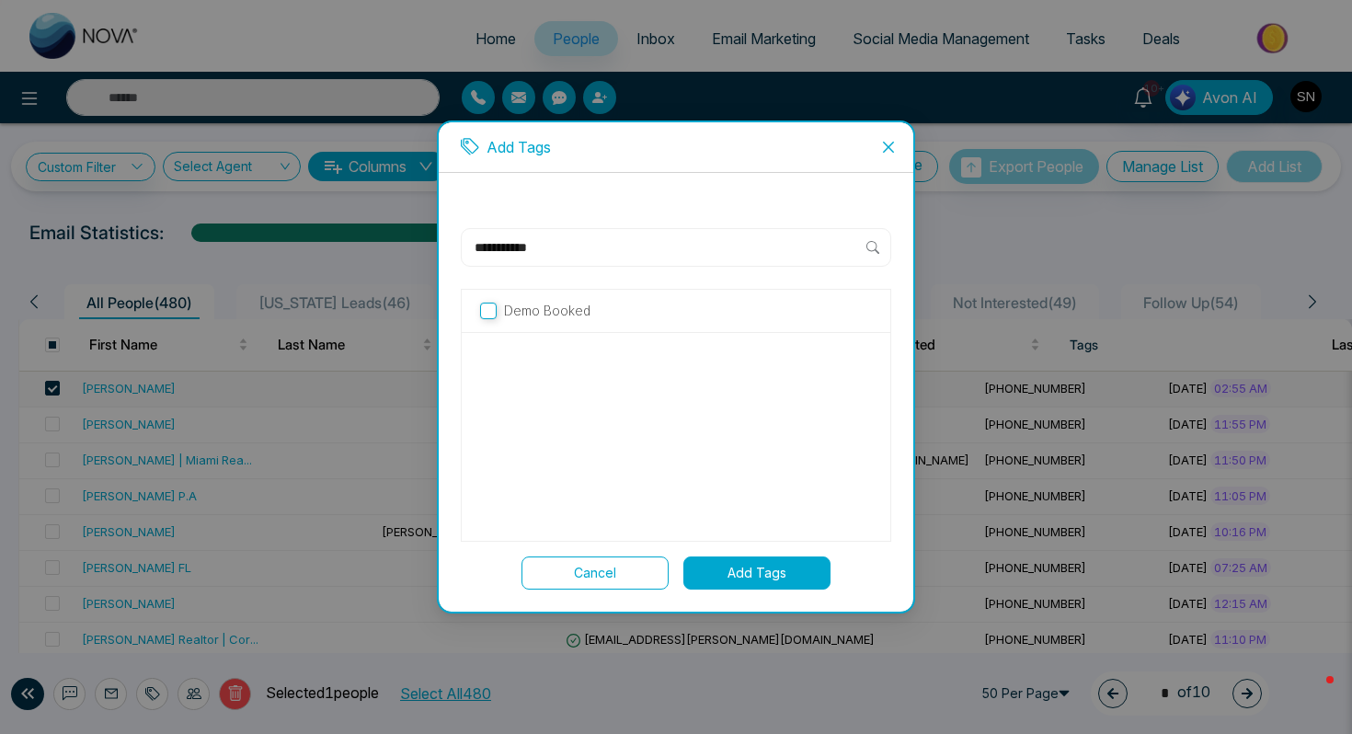
click at [582, 315] on p "Demo Booked" at bounding box center [547, 311] width 86 height 20
click at [796, 583] on button "Add Tags" at bounding box center [756, 572] width 147 height 33
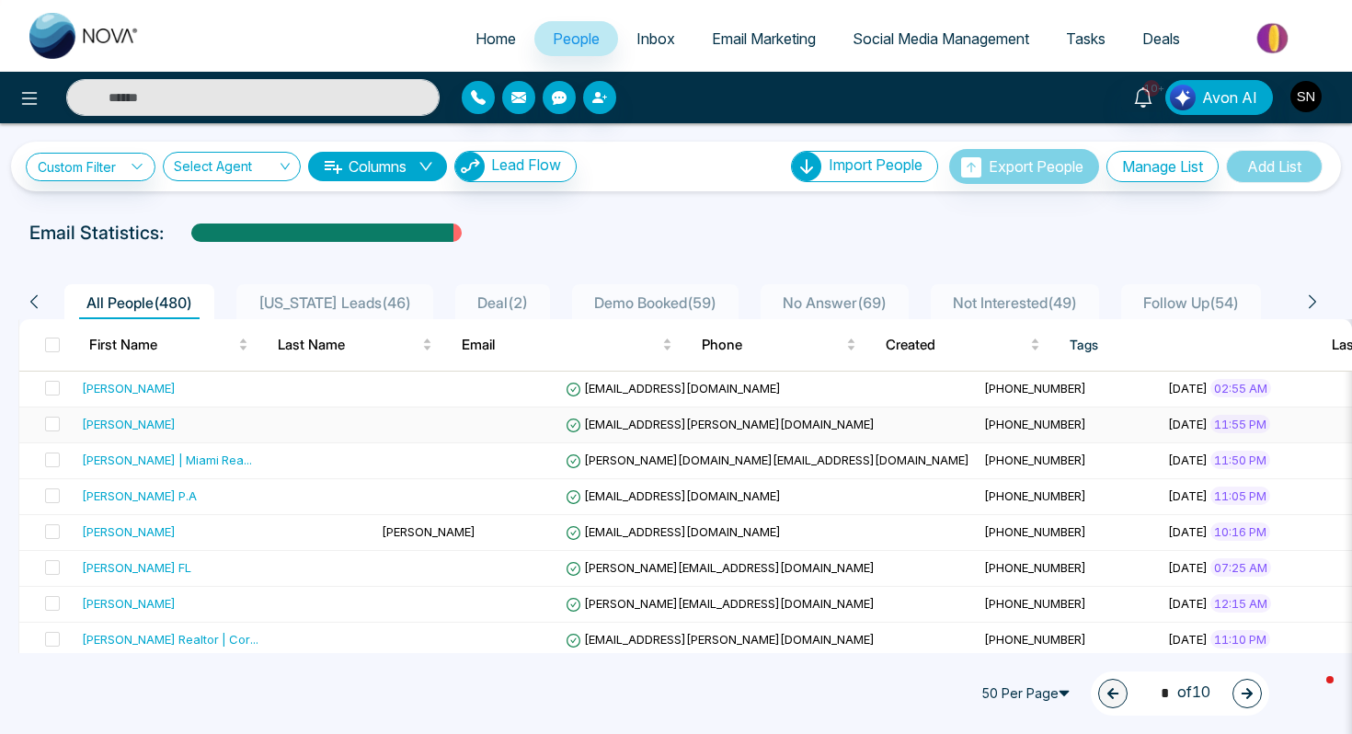
drag, startPoint x: 74, startPoint y: 423, endPoint x: 196, endPoint y: 428, distance: 121.5
click at [196, 428] on td "Anastasya Delgado" at bounding box center [224, 425] width 300 height 36
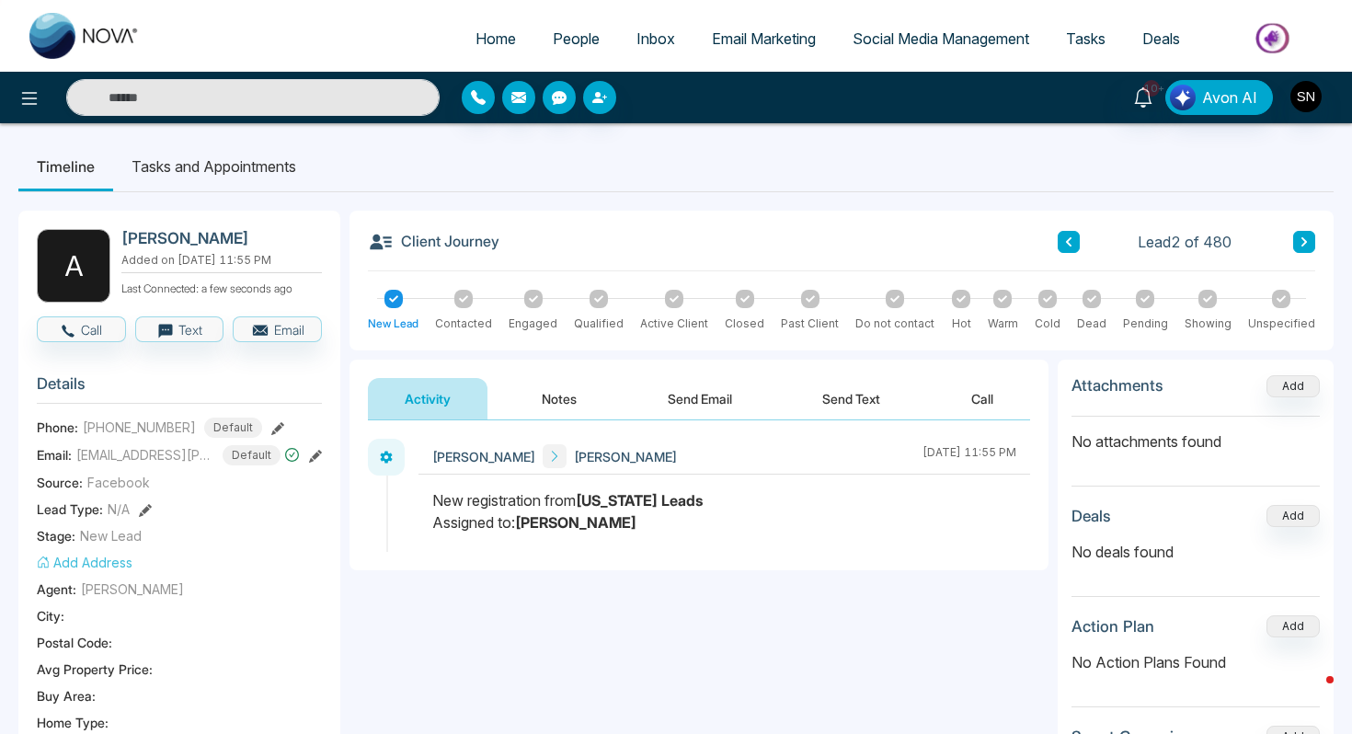
drag, startPoint x: 120, startPoint y: 241, endPoint x: 264, endPoint y: 245, distance: 143.5
click at [264, 245] on div "A Anastasya Delgado Added on August 11 2025 | 11:55 PM Last Connected: a few se…" at bounding box center [179, 266] width 285 height 74
copy h2 "Anastasya Delgado"
click at [1309, 96] on img "button" at bounding box center [1305, 96] width 31 height 31
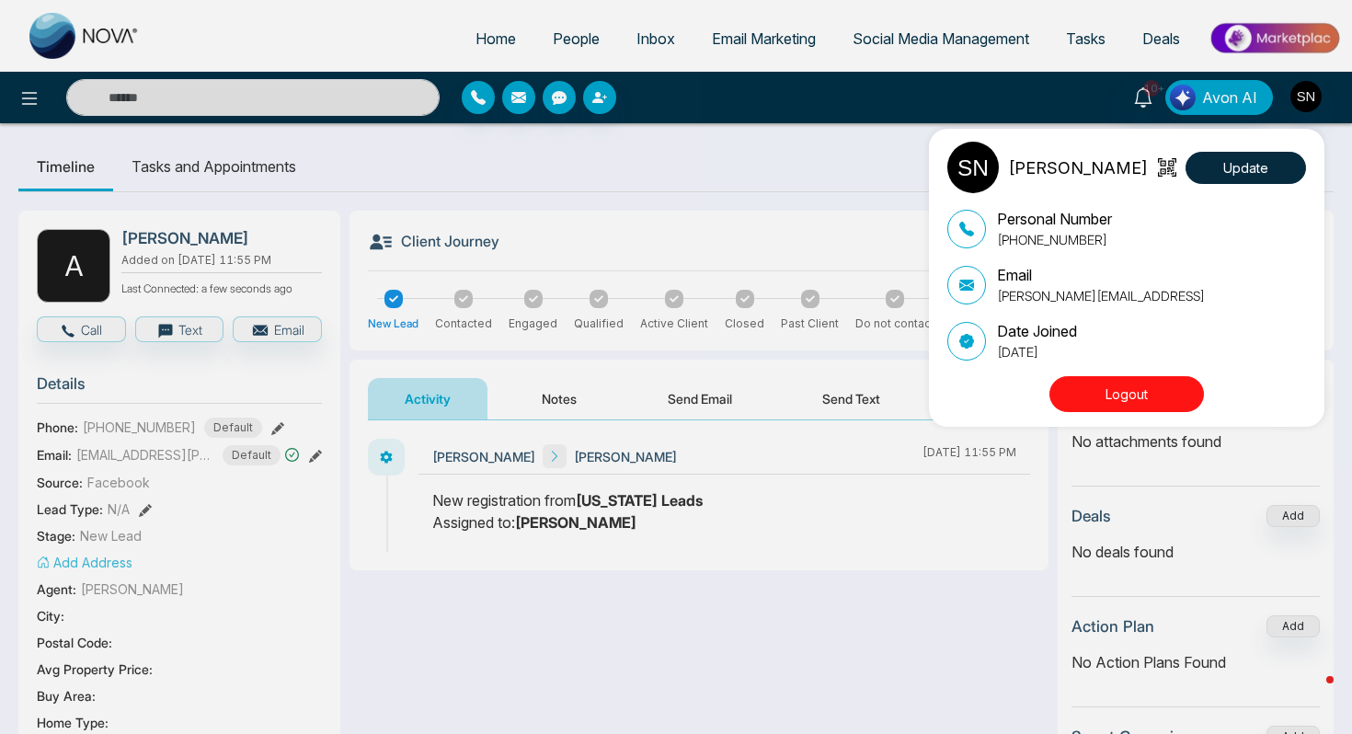
click at [1142, 390] on button "Logout" at bounding box center [1126, 394] width 154 height 36
